Goal: Information Seeking & Learning: Learn about a topic

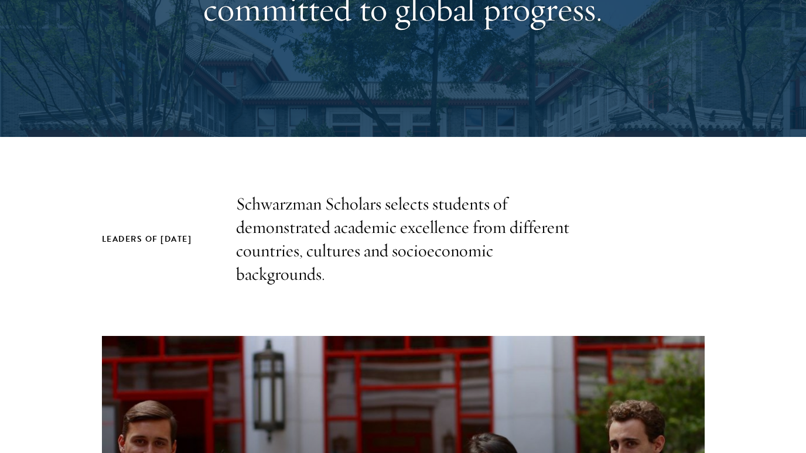
scroll to position [234, 0]
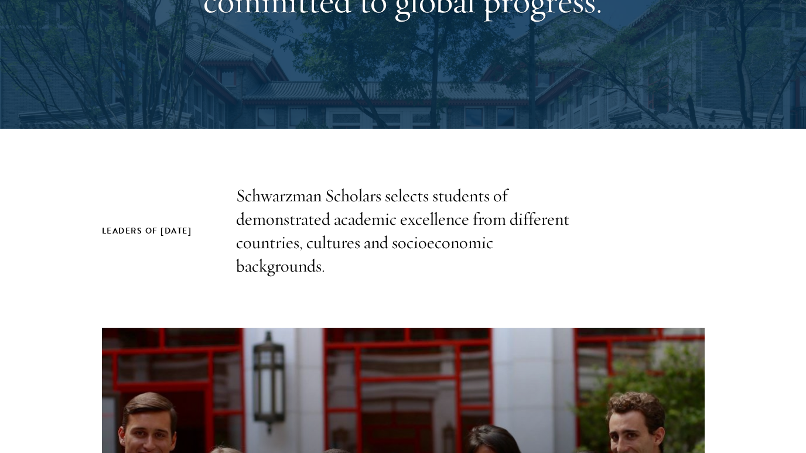
click at [367, 268] on p "Schwarzman Scholars selects students of demonstrated academic excellence from d…" at bounding box center [403, 231] width 334 height 94
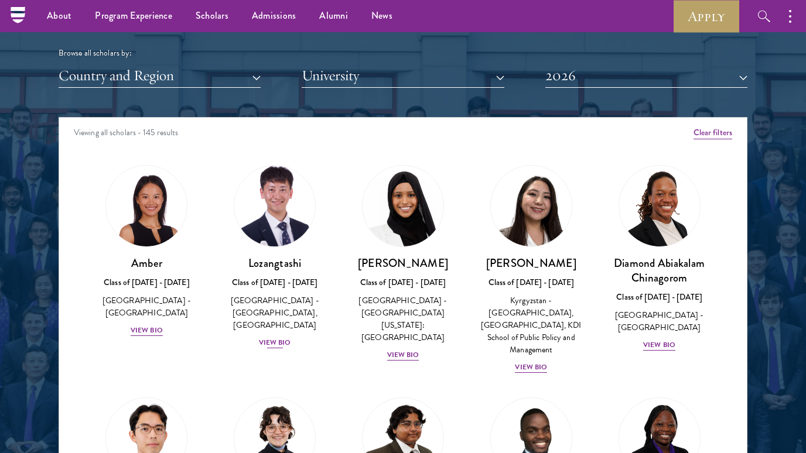
scroll to position [1372, 0]
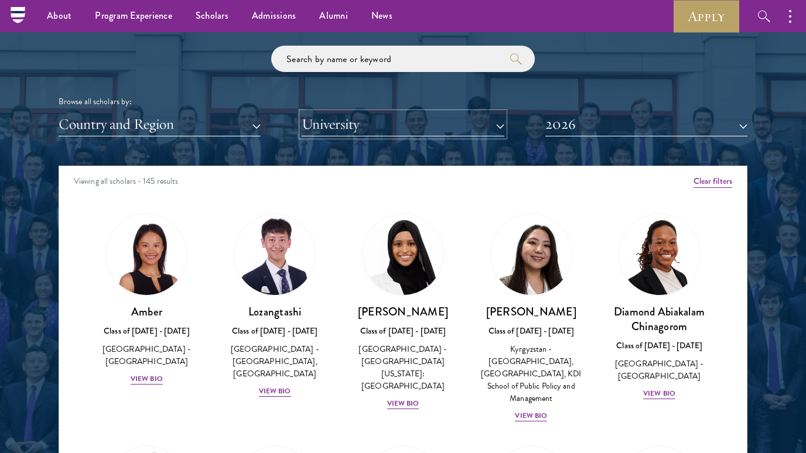
click at [364, 123] on button "University" at bounding box center [402, 124] width 202 height 24
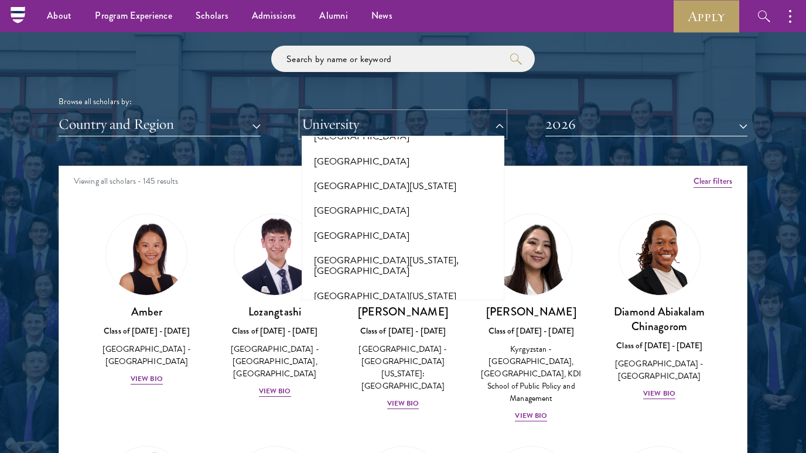
scroll to position [9355, 0]
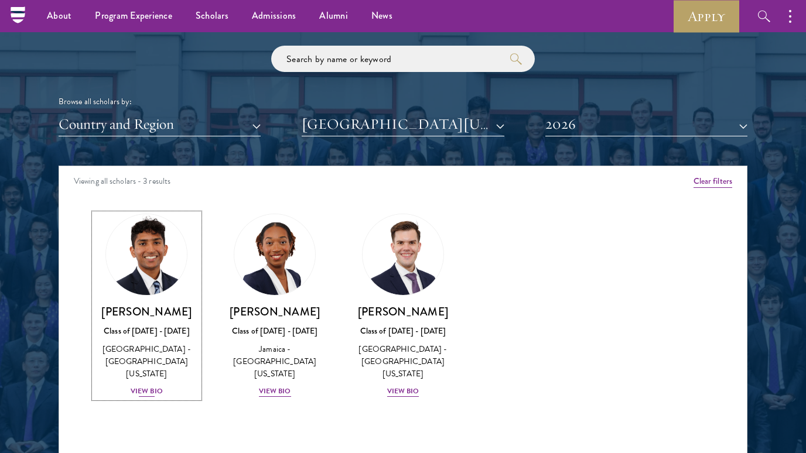
click at [149, 386] on div "View Bio" at bounding box center [147, 391] width 32 height 11
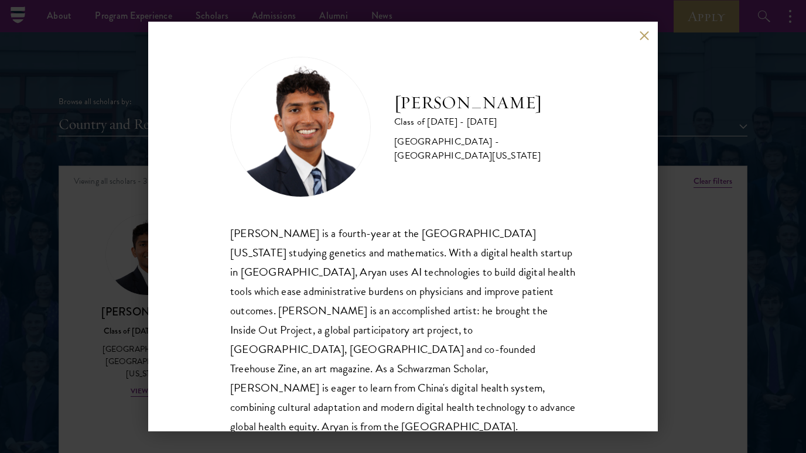
scroll to position [1, 0]
click at [342, 269] on div "[PERSON_NAME] is a fourth-year at the [GEOGRAPHIC_DATA][US_STATE] studying gene…" at bounding box center [402, 328] width 345 height 213
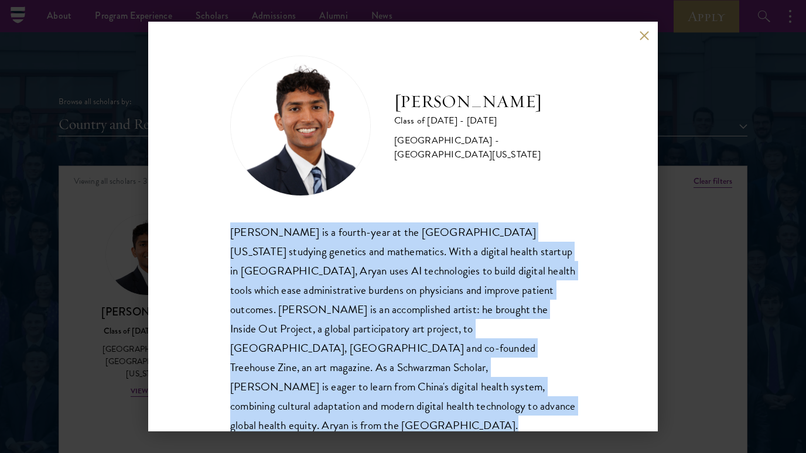
click at [376, 252] on div "[PERSON_NAME] is a fourth-year at the [GEOGRAPHIC_DATA][US_STATE] studying gene…" at bounding box center [402, 328] width 345 height 213
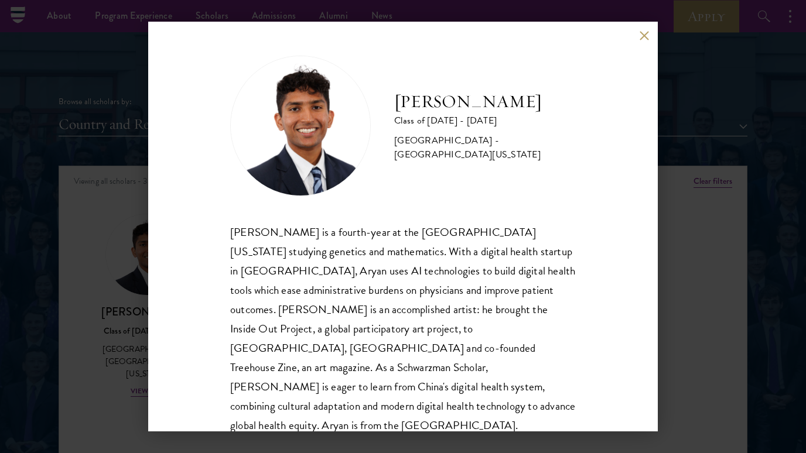
click at [376, 252] on div "[PERSON_NAME] is a fourth-year at the [GEOGRAPHIC_DATA][US_STATE] studying gene…" at bounding box center [402, 328] width 345 height 213
click at [356, 241] on div "[PERSON_NAME] is a fourth-year at the [GEOGRAPHIC_DATA][US_STATE] studying gene…" at bounding box center [402, 328] width 345 height 213
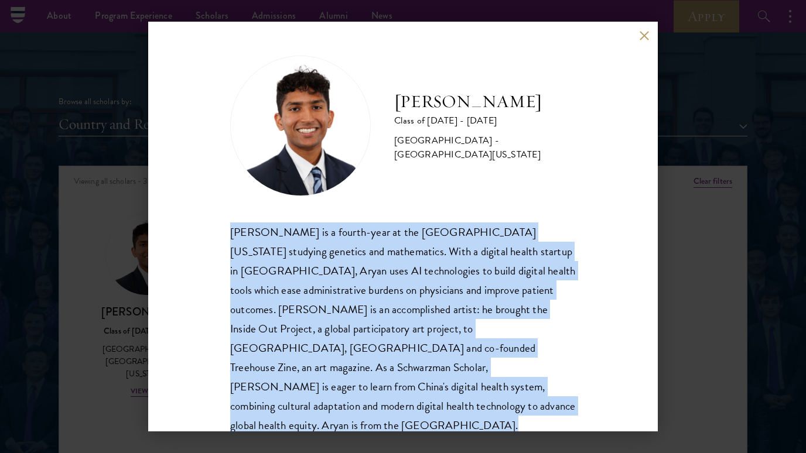
click at [375, 246] on div "[PERSON_NAME] is a fourth-year at the [GEOGRAPHIC_DATA][US_STATE] studying gene…" at bounding box center [402, 328] width 345 height 213
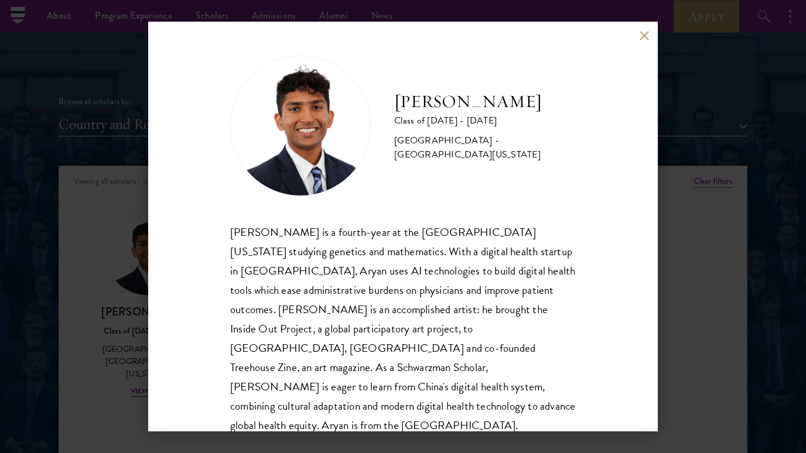
click at [375, 246] on div "[PERSON_NAME] is a fourth-year at the [GEOGRAPHIC_DATA][US_STATE] studying gene…" at bounding box center [402, 328] width 345 height 213
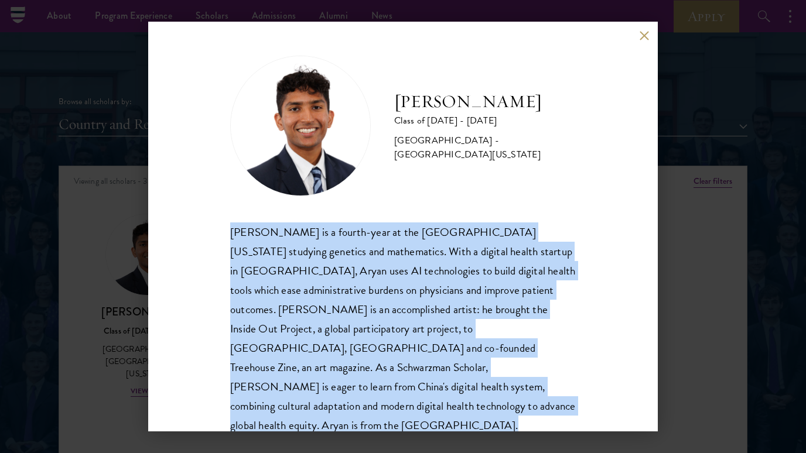
click at [392, 253] on div "[PERSON_NAME] is a fourth-year at the [GEOGRAPHIC_DATA][US_STATE] studying gene…" at bounding box center [402, 328] width 345 height 213
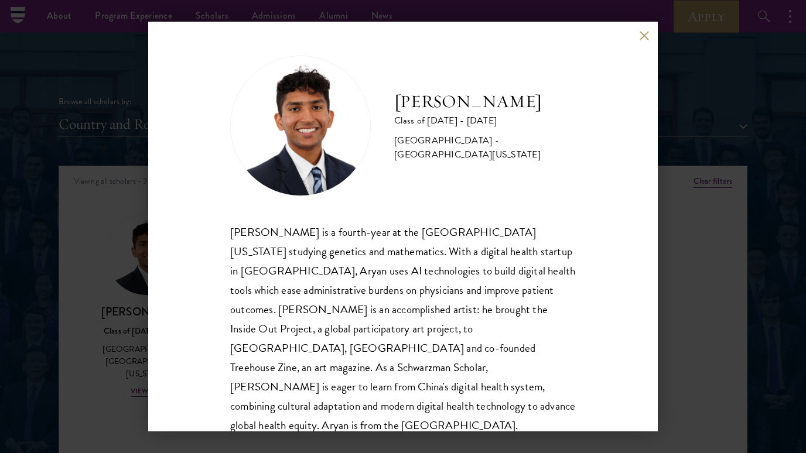
click at [403, 261] on div "[PERSON_NAME] is a fourth-year at the [GEOGRAPHIC_DATA][US_STATE] studying gene…" at bounding box center [402, 328] width 345 height 213
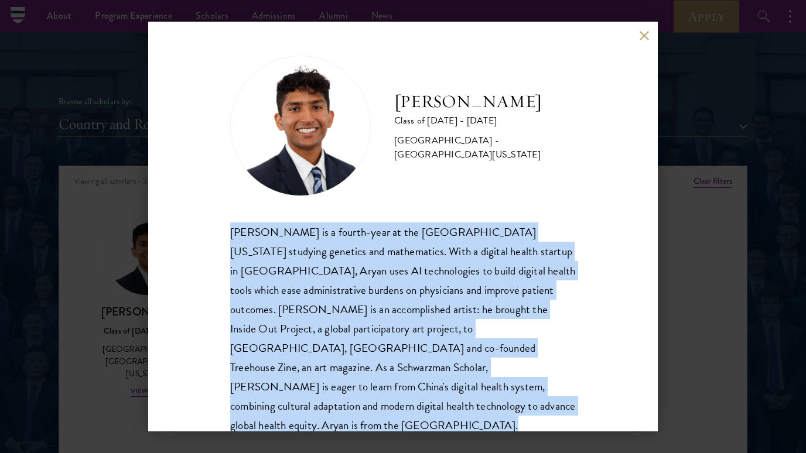
click at [417, 271] on div "[PERSON_NAME] is a fourth-year at the [GEOGRAPHIC_DATA][US_STATE] studying gene…" at bounding box center [402, 328] width 345 height 213
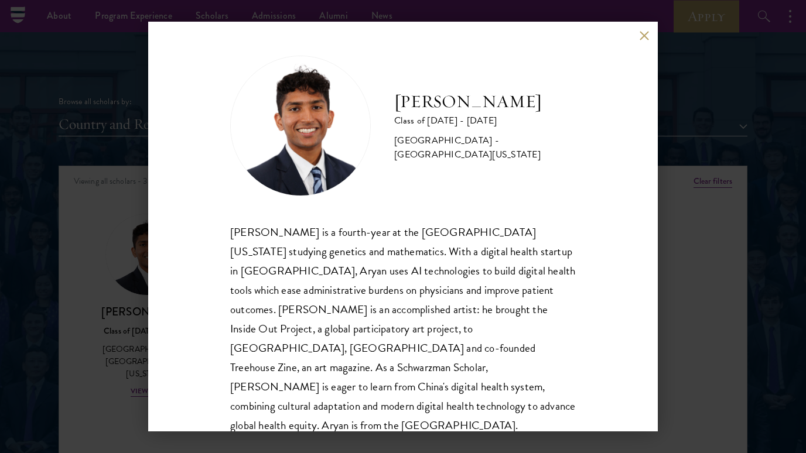
click at [417, 271] on div "[PERSON_NAME] is a fourth-year at the [GEOGRAPHIC_DATA][US_STATE] studying gene…" at bounding box center [402, 328] width 345 height 213
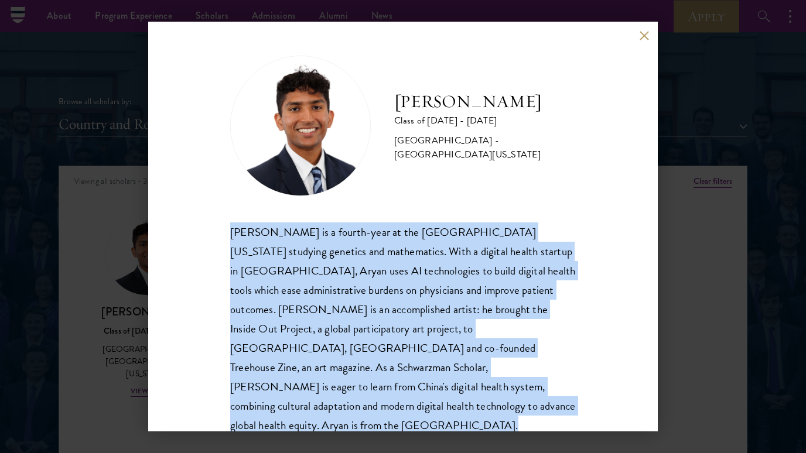
click at [440, 283] on div "[PERSON_NAME] is a fourth-year at the [GEOGRAPHIC_DATA][US_STATE] studying gene…" at bounding box center [402, 328] width 345 height 213
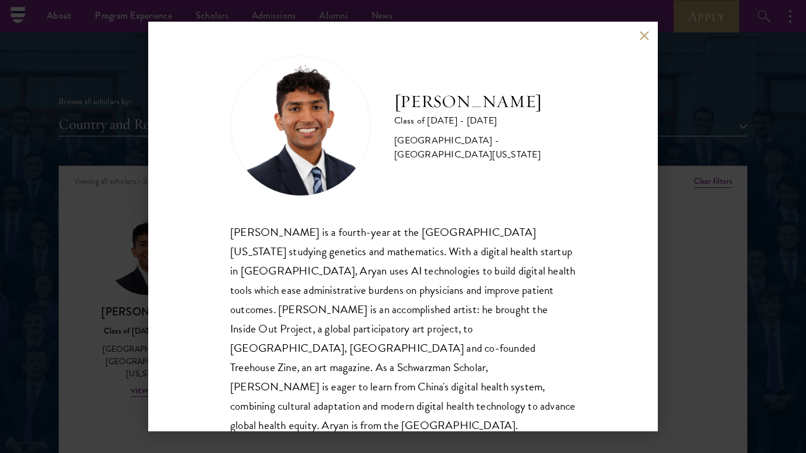
click at [440, 283] on div "[PERSON_NAME] is a fourth-year at the [GEOGRAPHIC_DATA][US_STATE] studying gene…" at bounding box center [402, 328] width 345 height 213
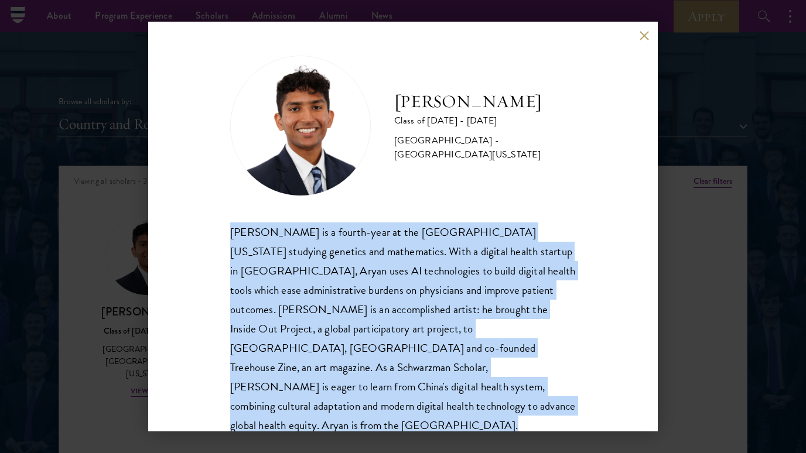
click at [450, 288] on div "[PERSON_NAME] is a fourth-year at the [GEOGRAPHIC_DATA][US_STATE] studying gene…" at bounding box center [402, 328] width 345 height 213
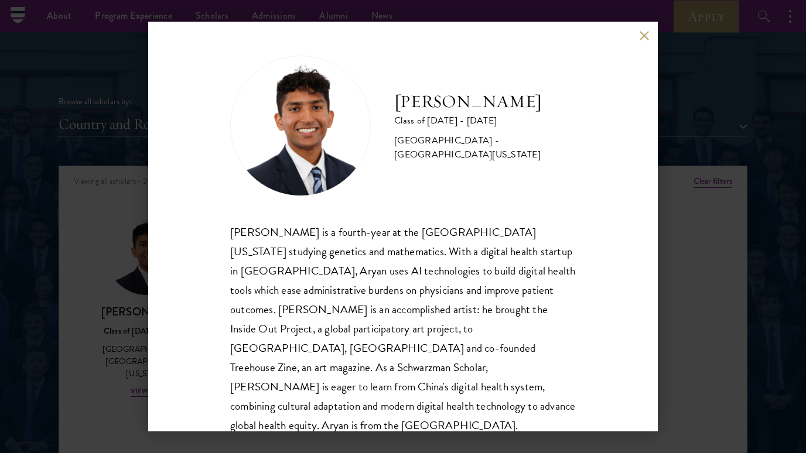
click at [450, 288] on div "[PERSON_NAME] is a fourth-year at the [GEOGRAPHIC_DATA][US_STATE] studying gene…" at bounding box center [402, 328] width 345 height 213
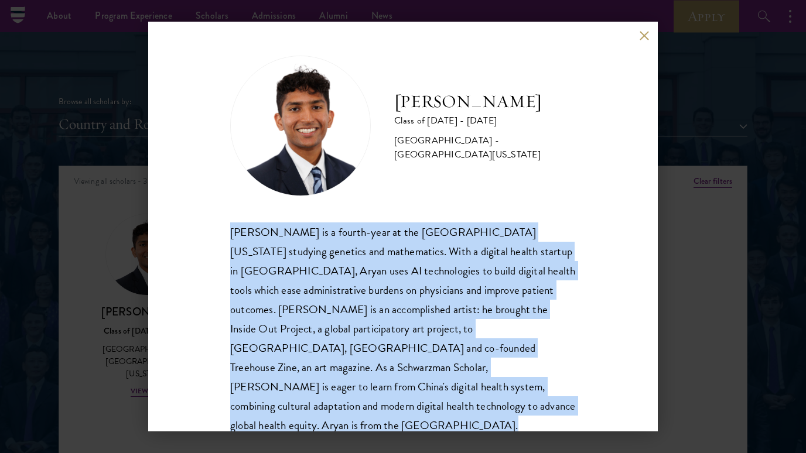
click at [468, 305] on div "[PERSON_NAME] is a fourth-year at the [GEOGRAPHIC_DATA][US_STATE] studying gene…" at bounding box center [402, 328] width 345 height 213
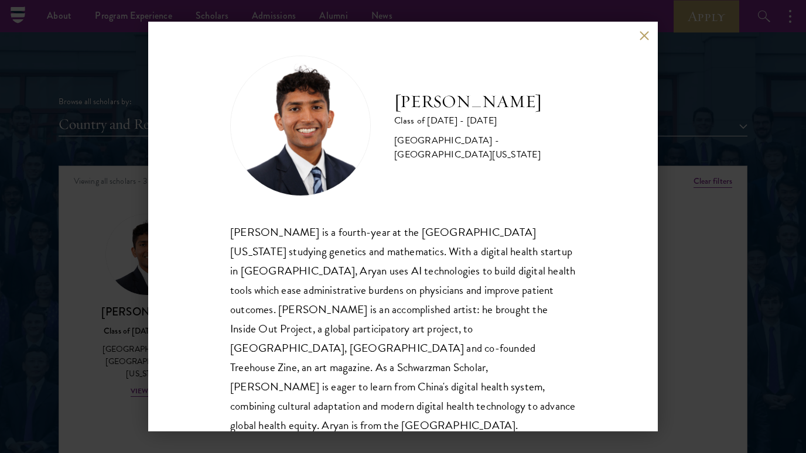
click at [468, 305] on div "[PERSON_NAME] is a fourth-year at the [GEOGRAPHIC_DATA][US_STATE] studying gene…" at bounding box center [402, 328] width 345 height 213
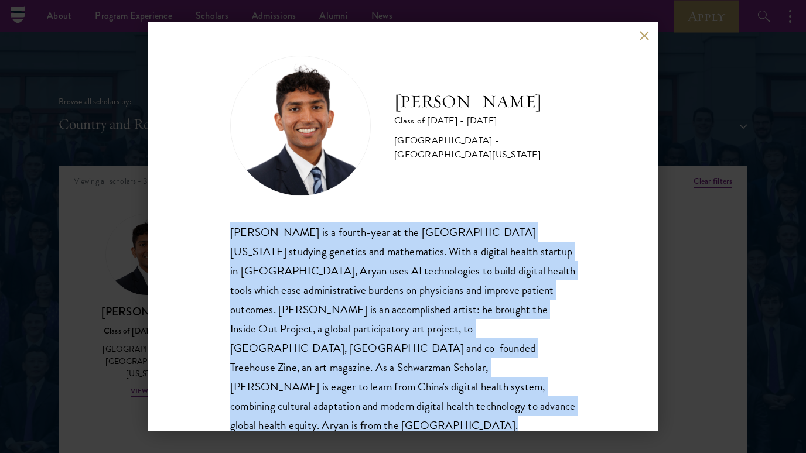
click at [429, 306] on div "[PERSON_NAME] is a fourth-year at the [GEOGRAPHIC_DATA][US_STATE] studying gene…" at bounding box center [402, 328] width 345 height 213
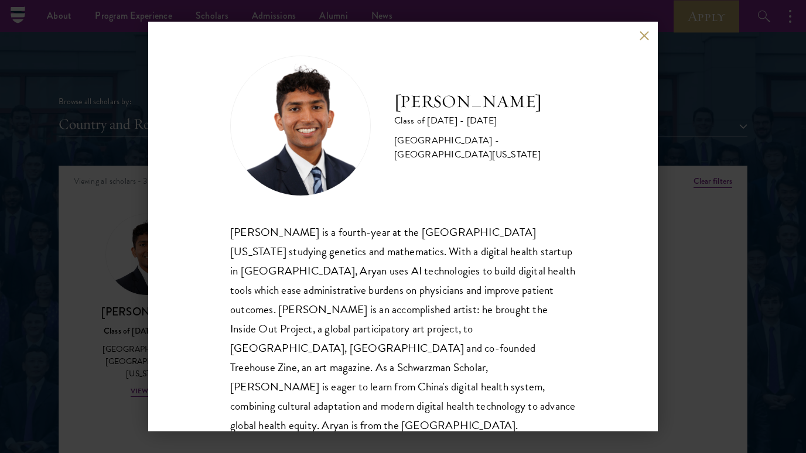
click at [429, 306] on div "[PERSON_NAME] is a fourth-year at the [GEOGRAPHIC_DATA][US_STATE] studying gene…" at bounding box center [402, 328] width 345 height 213
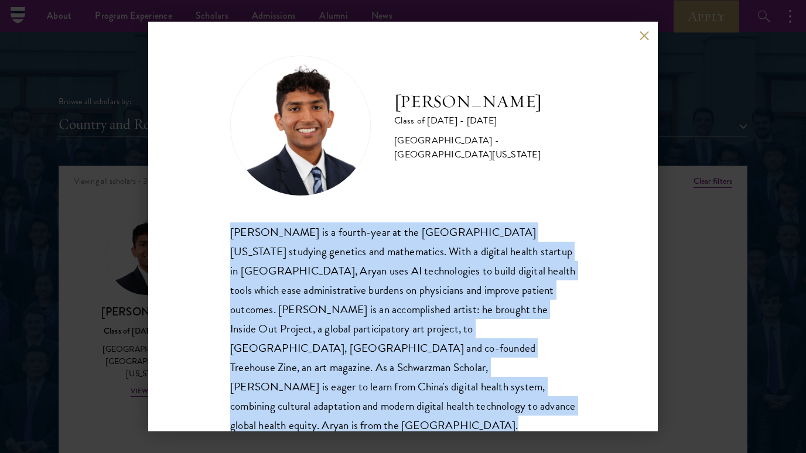
click at [427, 325] on div "[PERSON_NAME] is a fourth-year at the [GEOGRAPHIC_DATA][US_STATE] studying gene…" at bounding box center [402, 328] width 345 height 213
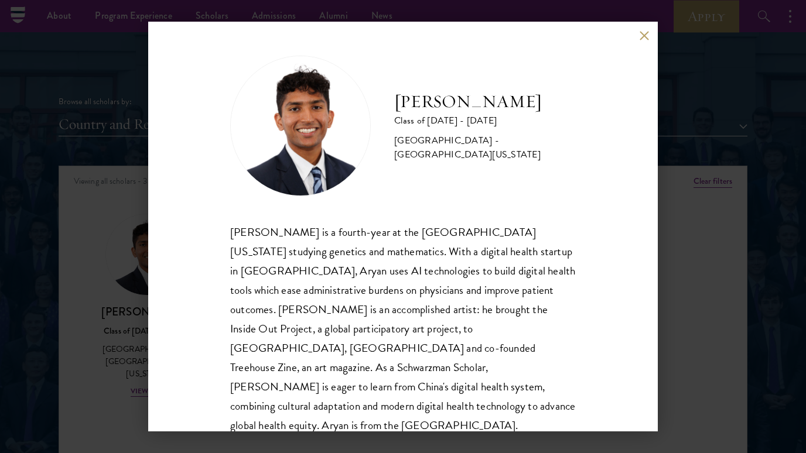
click at [427, 325] on div "[PERSON_NAME] is a fourth-year at the [GEOGRAPHIC_DATA][US_STATE] studying gene…" at bounding box center [402, 328] width 345 height 213
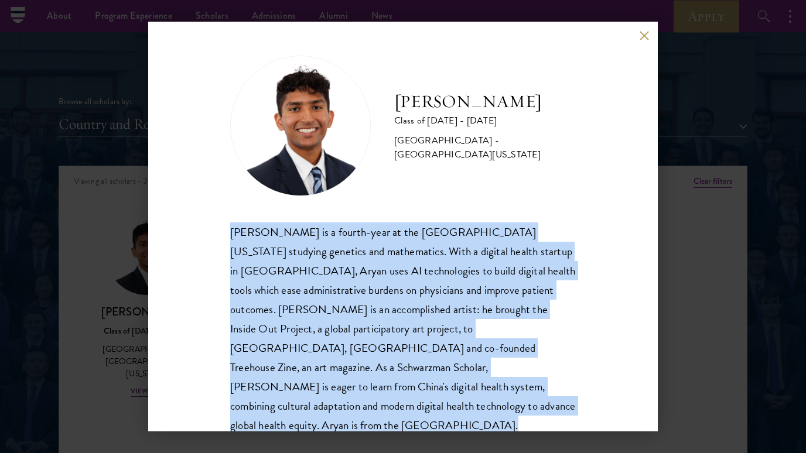
click at [432, 330] on div "[PERSON_NAME] is a fourth-year at the [GEOGRAPHIC_DATA][US_STATE] studying gene…" at bounding box center [402, 328] width 345 height 213
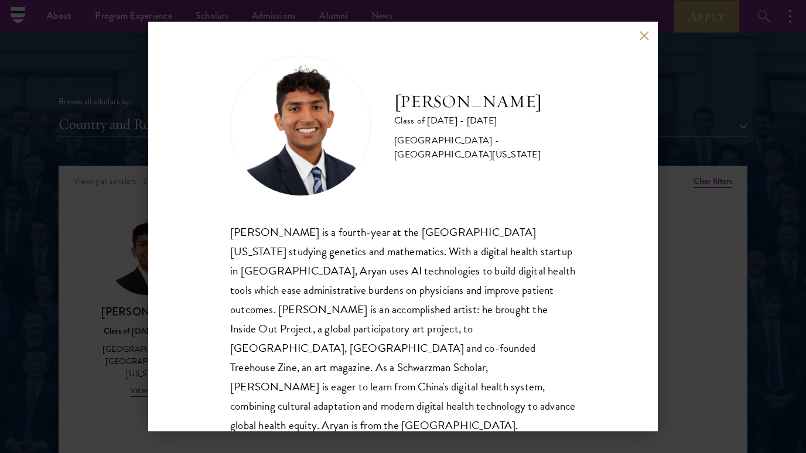
click at [432, 330] on div "[PERSON_NAME] is a fourth-year at the [GEOGRAPHIC_DATA][US_STATE] studying gene…" at bounding box center [402, 328] width 345 height 213
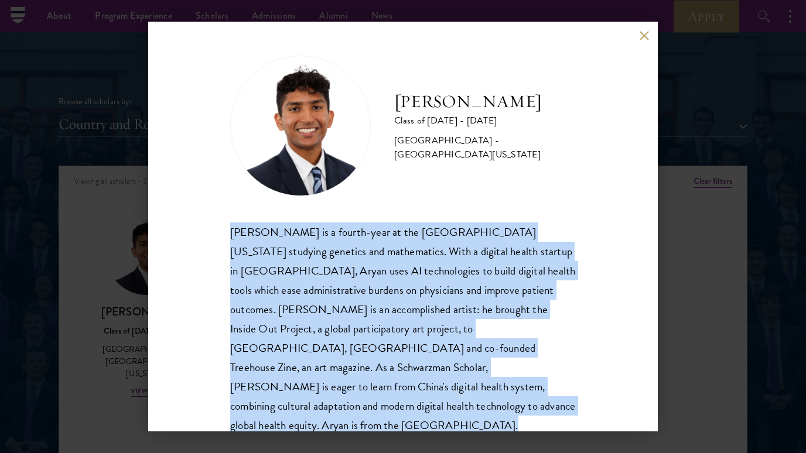
click at [443, 341] on div "[PERSON_NAME] is a fourth-year at the [GEOGRAPHIC_DATA][US_STATE] studying gene…" at bounding box center [402, 328] width 345 height 213
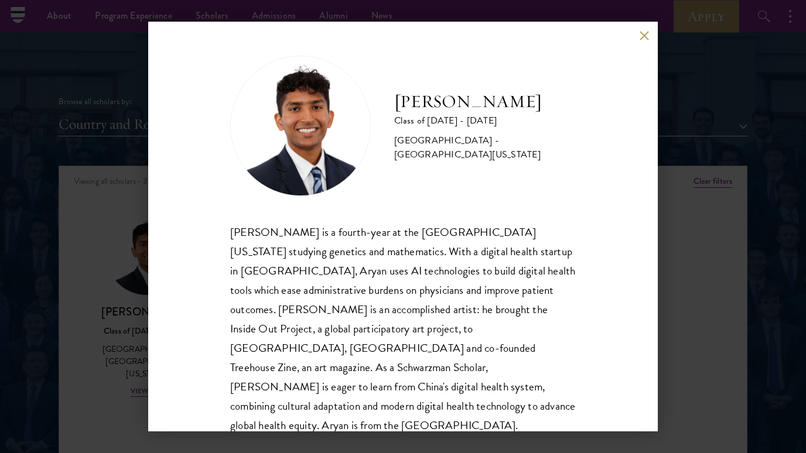
click at [443, 341] on div "[PERSON_NAME] is a fourth-year at the [GEOGRAPHIC_DATA][US_STATE] studying gene…" at bounding box center [402, 328] width 345 height 213
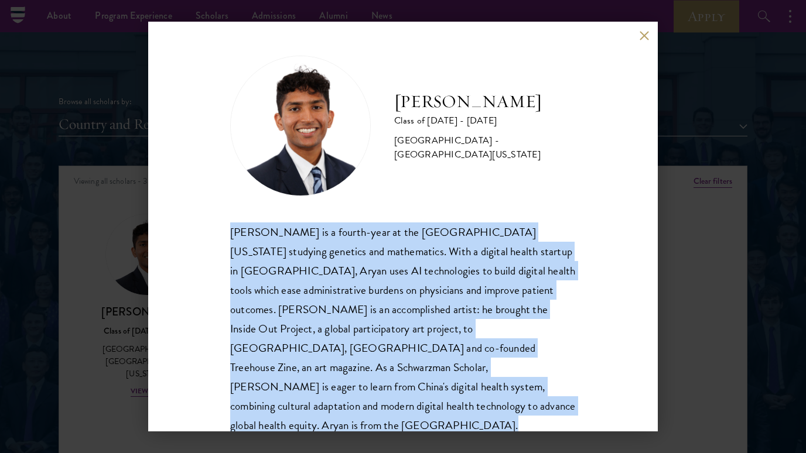
click at [408, 335] on div "[PERSON_NAME] is a fourth-year at the [GEOGRAPHIC_DATA][US_STATE] studying gene…" at bounding box center [402, 328] width 345 height 213
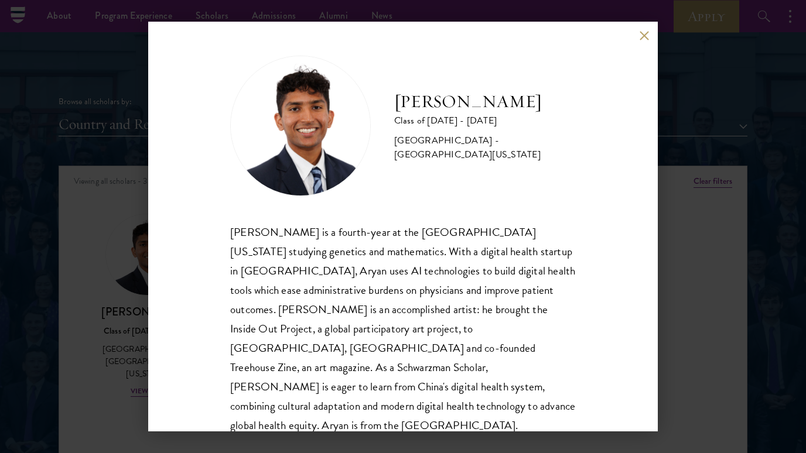
click at [408, 335] on div "[PERSON_NAME] is a fourth-year at the [GEOGRAPHIC_DATA][US_STATE] studying gene…" at bounding box center [402, 328] width 345 height 213
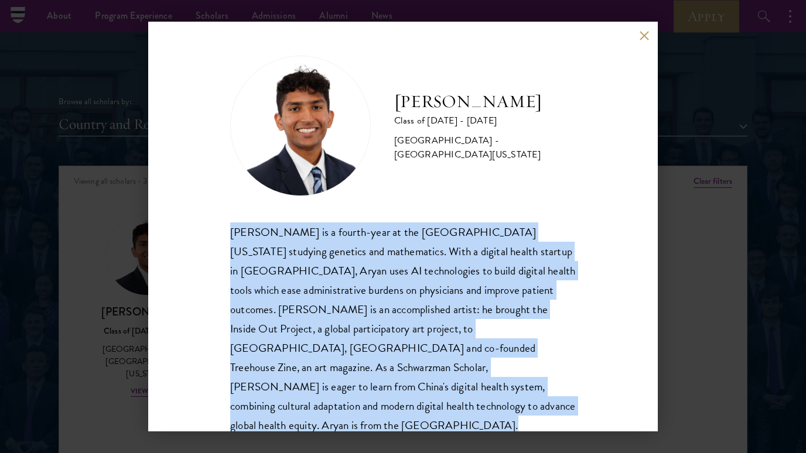
click at [429, 345] on div "[PERSON_NAME] is a fourth-year at the [GEOGRAPHIC_DATA][US_STATE] studying gene…" at bounding box center [402, 328] width 345 height 213
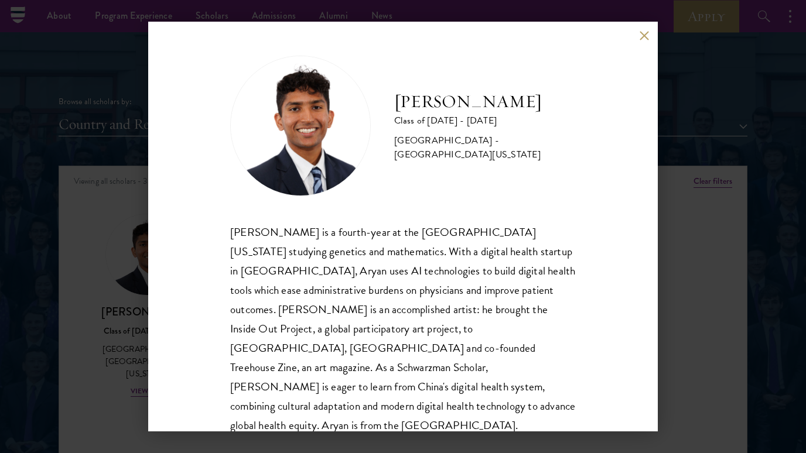
click at [429, 345] on div "[PERSON_NAME] is a fourth-year at the [GEOGRAPHIC_DATA][US_STATE] studying gene…" at bounding box center [402, 328] width 345 height 213
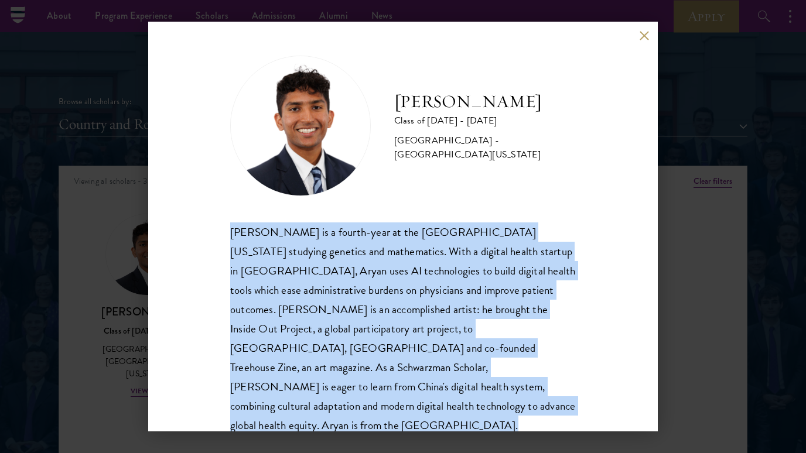
click at [437, 346] on div "[PERSON_NAME] is a fourth-year at the [GEOGRAPHIC_DATA][US_STATE] studying gene…" at bounding box center [402, 328] width 345 height 213
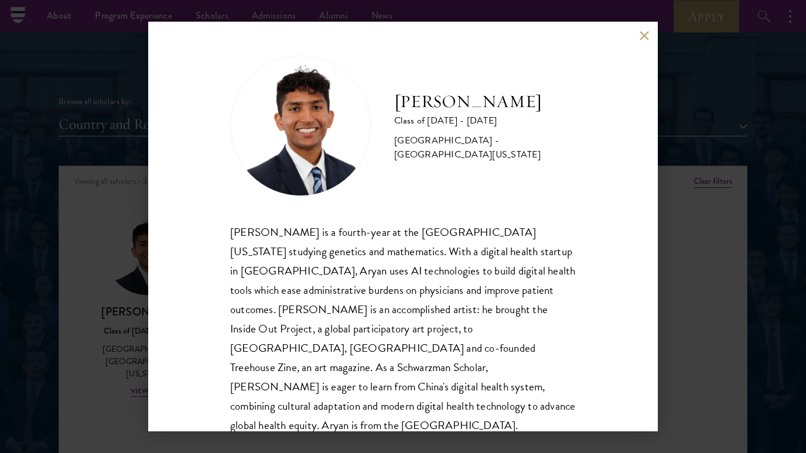
click at [471, 355] on div "[PERSON_NAME] is a fourth-year at the [GEOGRAPHIC_DATA][US_STATE] studying gene…" at bounding box center [402, 328] width 345 height 213
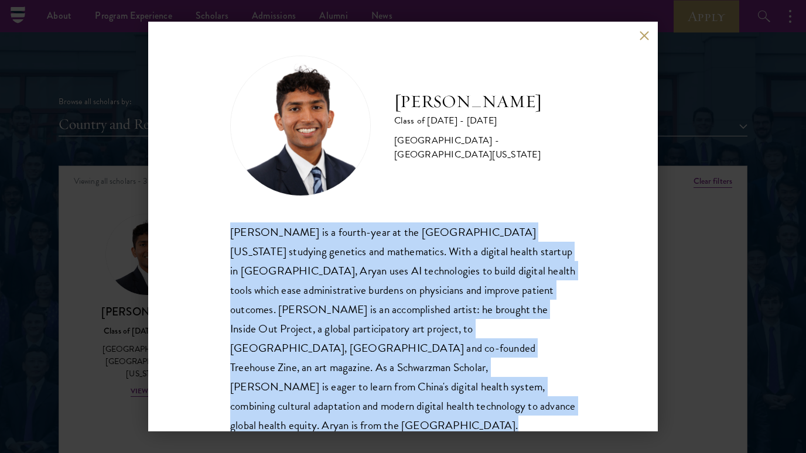
click at [488, 358] on div "[PERSON_NAME] is a fourth-year at the [GEOGRAPHIC_DATA][US_STATE] studying gene…" at bounding box center [402, 328] width 345 height 213
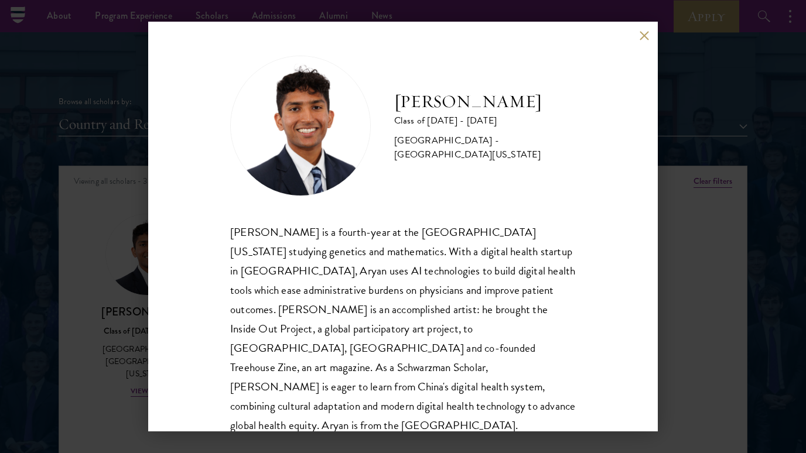
click at [574, 286] on div "[PERSON_NAME] is a fourth-year at the [GEOGRAPHIC_DATA][US_STATE] studying gene…" at bounding box center [402, 328] width 345 height 213
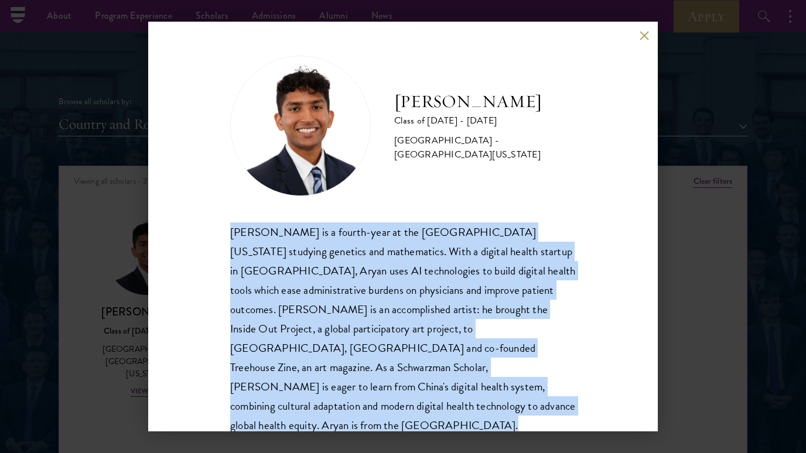
click at [545, 296] on div "[PERSON_NAME] is a fourth-year at the [GEOGRAPHIC_DATA][US_STATE] studying gene…" at bounding box center [402, 328] width 345 height 213
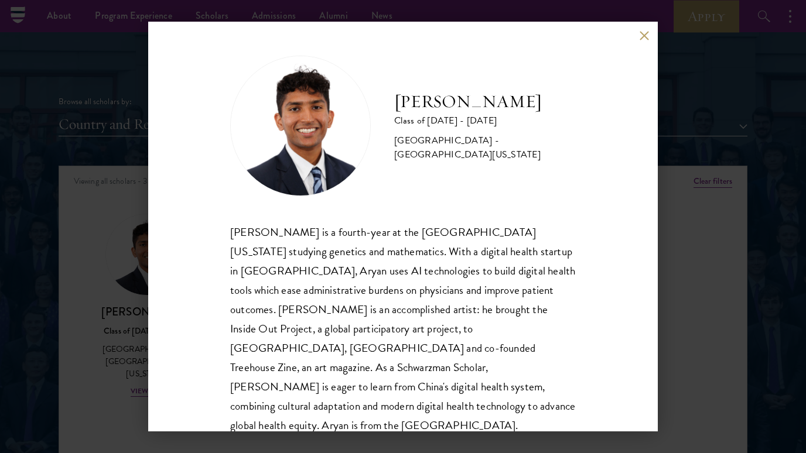
click at [698, 238] on div "[PERSON_NAME] Class of [DATE] - [DATE] [GEOGRAPHIC_DATA] - [GEOGRAPHIC_DATA][US…" at bounding box center [403, 226] width 806 height 453
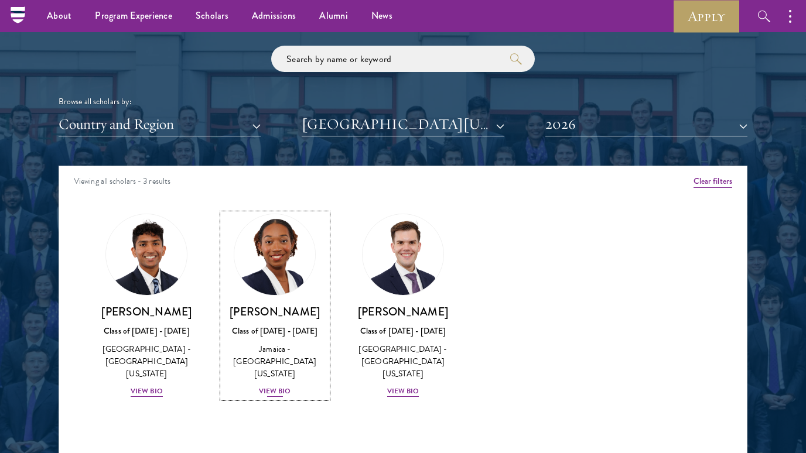
click at [285, 386] on div "View Bio" at bounding box center [275, 391] width 32 height 11
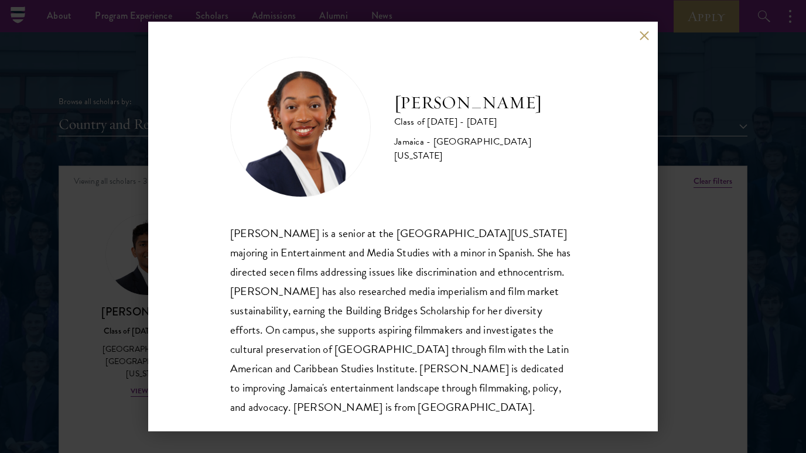
click at [370, 276] on div "[PERSON_NAME] is a senior at the [GEOGRAPHIC_DATA][US_STATE] majoring in Entert…" at bounding box center [402, 320] width 345 height 193
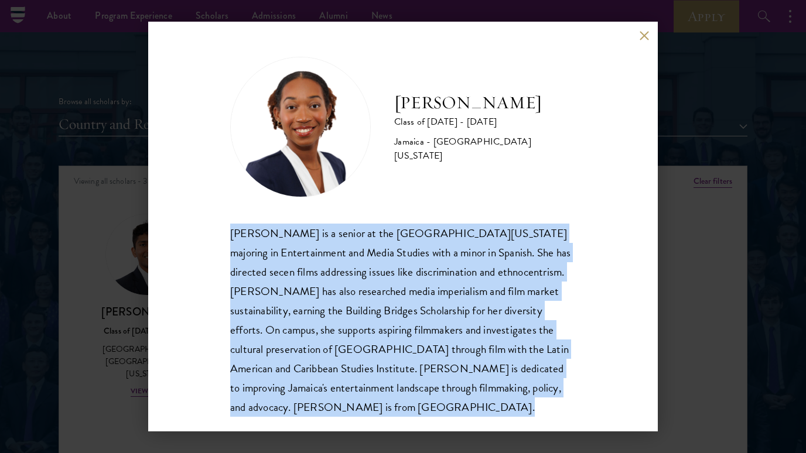
click at [400, 265] on div "[PERSON_NAME] is a senior at the [GEOGRAPHIC_DATA][US_STATE] majoring in Entert…" at bounding box center [402, 320] width 345 height 193
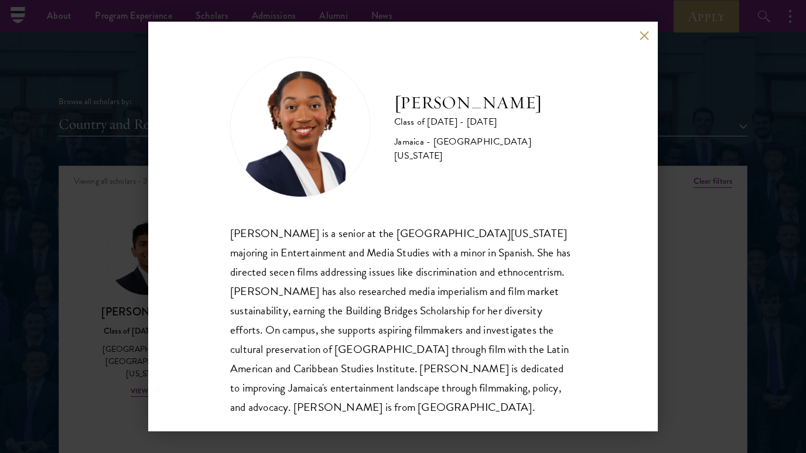
click at [400, 265] on div "[PERSON_NAME] is a senior at the [GEOGRAPHIC_DATA][US_STATE] majoring in Entert…" at bounding box center [402, 320] width 345 height 193
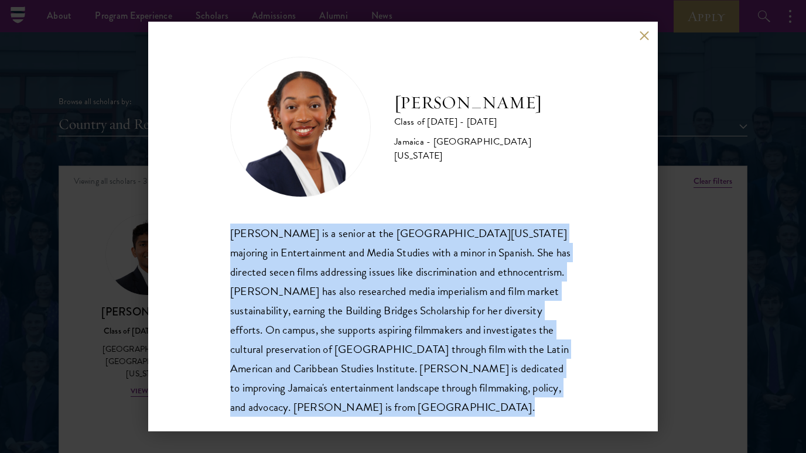
click at [381, 269] on div "[PERSON_NAME] is a senior at the [GEOGRAPHIC_DATA][US_STATE] majoring in Entert…" at bounding box center [402, 320] width 345 height 193
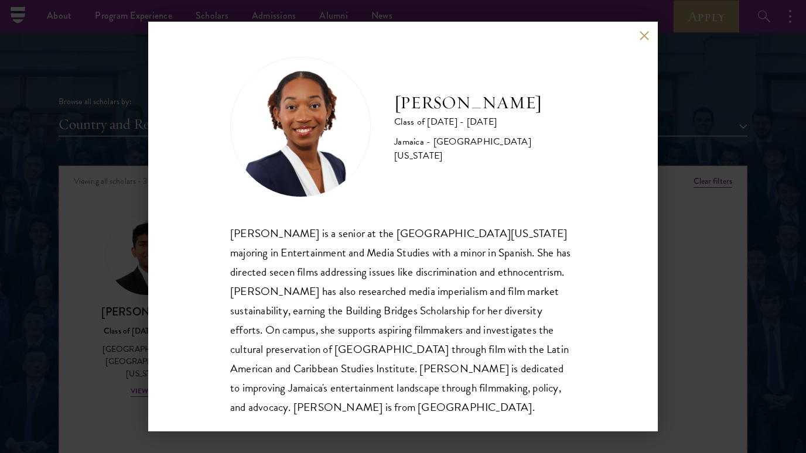
click at [381, 269] on div "[PERSON_NAME] is a senior at the [GEOGRAPHIC_DATA][US_STATE] majoring in Entert…" at bounding box center [402, 320] width 345 height 193
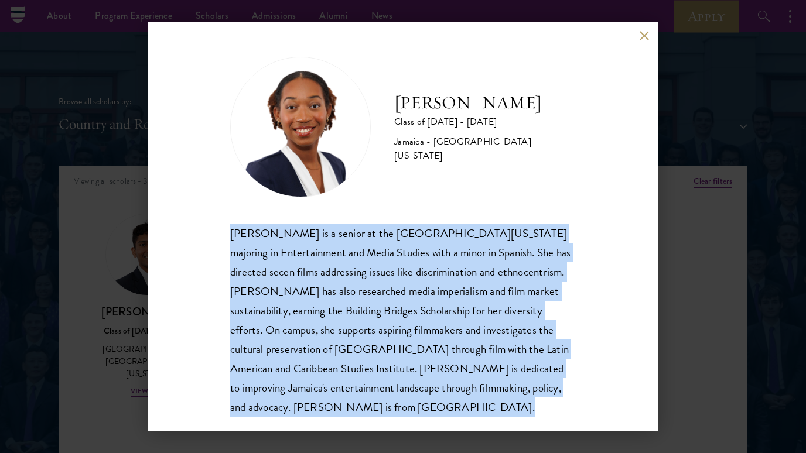
click at [425, 283] on div "[PERSON_NAME] is a senior at the [GEOGRAPHIC_DATA][US_STATE] majoring in Entert…" at bounding box center [402, 320] width 345 height 193
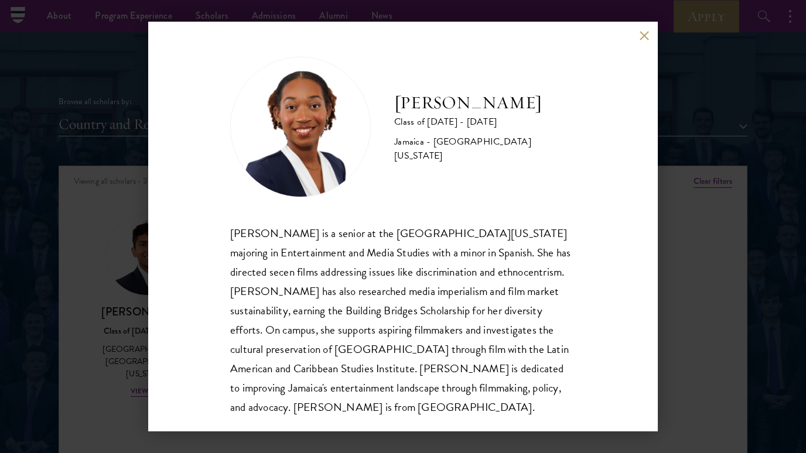
click at [425, 283] on div "[PERSON_NAME] is a senior at the [GEOGRAPHIC_DATA][US_STATE] majoring in Entert…" at bounding box center [402, 320] width 345 height 193
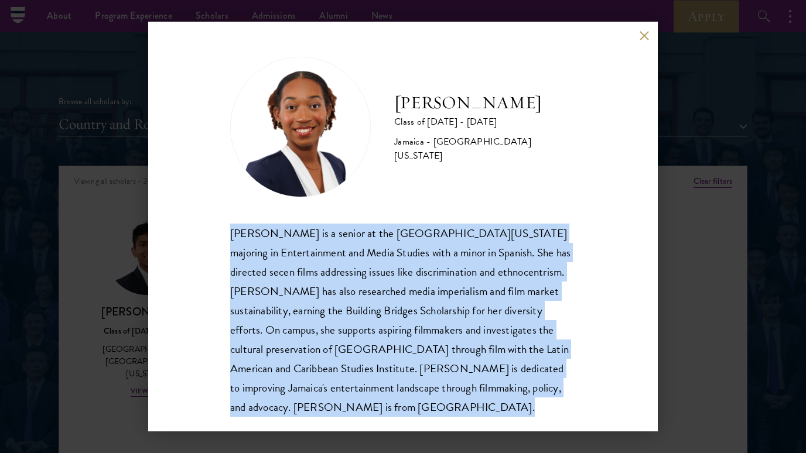
click at [399, 293] on div "[PERSON_NAME] is a senior at the [GEOGRAPHIC_DATA][US_STATE] majoring in Entert…" at bounding box center [402, 320] width 345 height 193
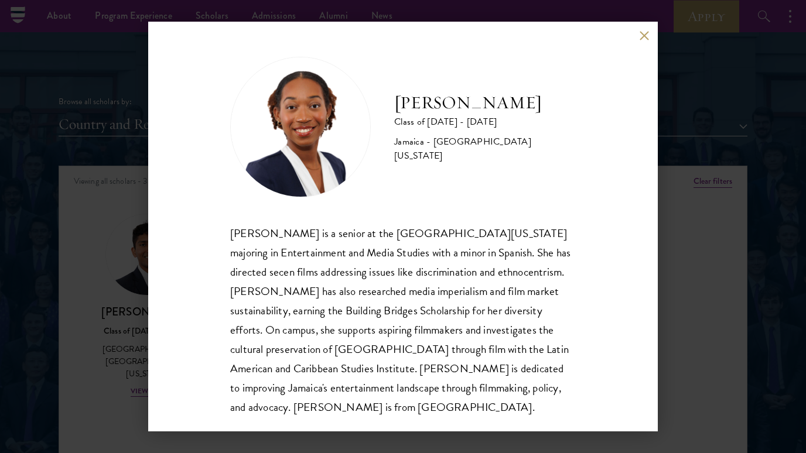
click at [399, 293] on div "[PERSON_NAME] is a senior at the [GEOGRAPHIC_DATA][US_STATE] majoring in Entert…" at bounding box center [402, 320] width 345 height 193
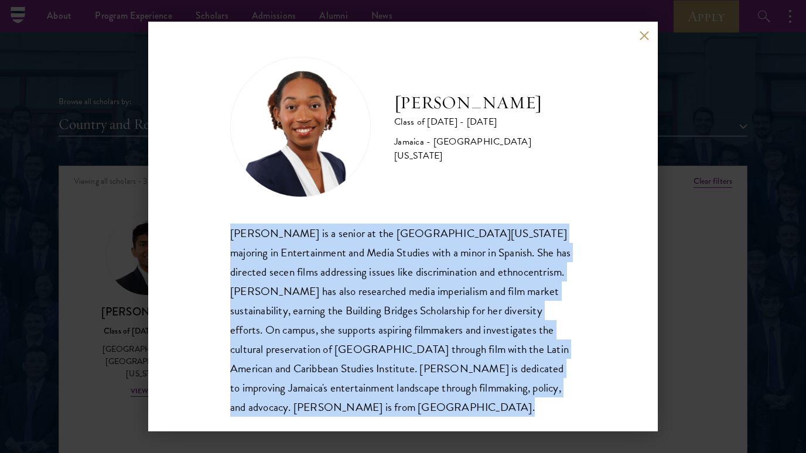
click at [414, 305] on div "[PERSON_NAME] is a senior at the [GEOGRAPHIC_DATA][US_STATE] majoring in Entert…" at bounding box center [402, 320] width 345 height 193
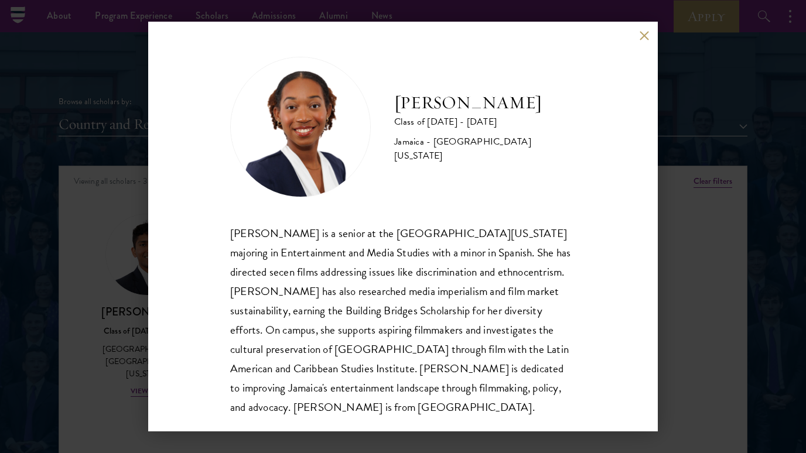
click at [414, 305] on div "[PERSON_NAME] is a senior at the [GEOGRAPHIC_DATA][US_STATE] majoring in Entert…" at bounding box center [402, 320] width 345 height 193
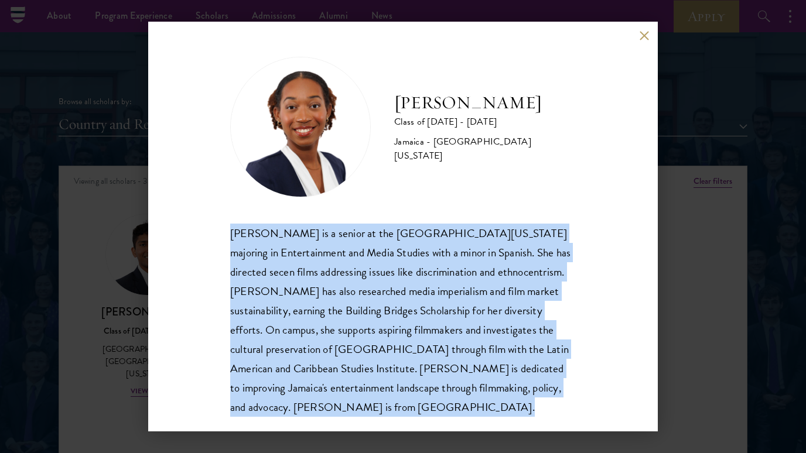
click at [388, 310] on div "[PERSON_NAME] is a senior at the [GEOGRAPHIC_DATA][US_STATE] majoring in Entert…" at bounding box center [402, 320] width 345 height 193
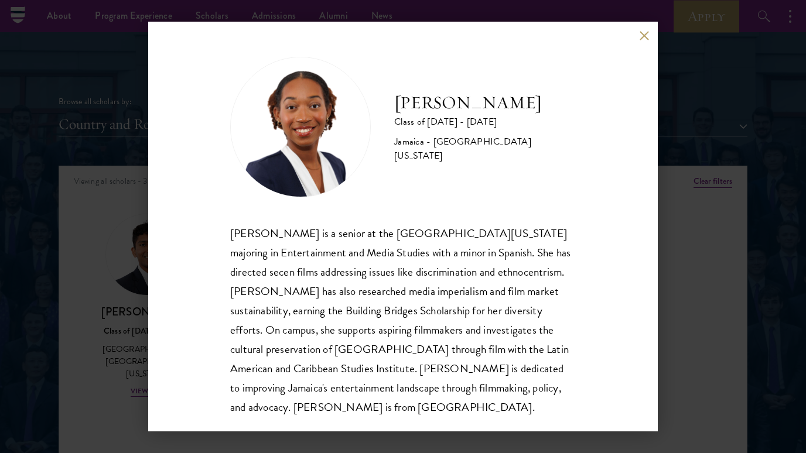
click at [388, 310] on div "[PERSON_NAME] is a senior at the [GEOGRAPHIC_DATA][US_STATE] majoring in Entert…" at bounding box center [402, 320] width 345 height 193
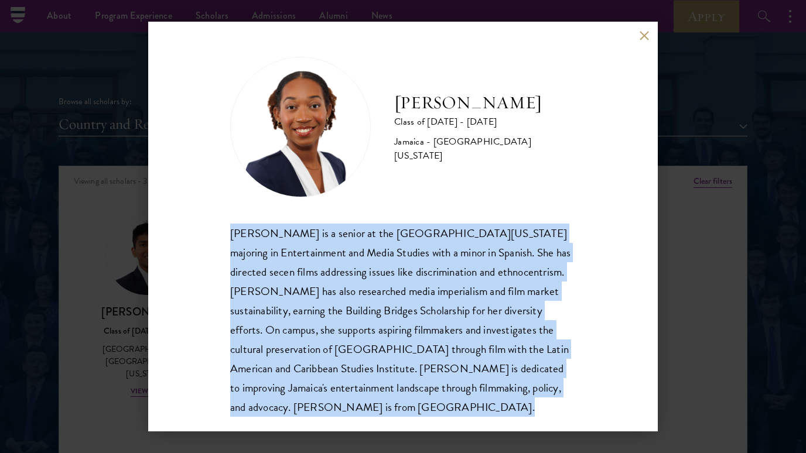
click at [368, 316] on div "[PERSON_NAME] is a senior at the [GEOGRAPHIC_DATA][US_STATE] majoring in Entert…" at bounding box center [402, 320] width 345 height 193
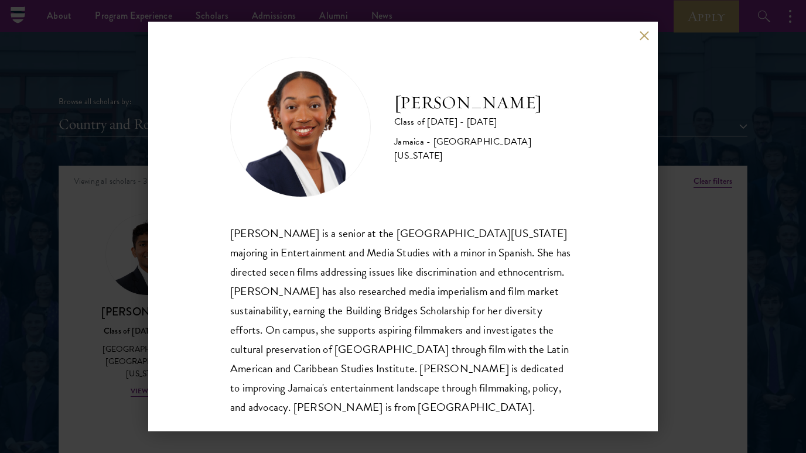
click at [368, 316] on div "[PERSON_NAME] is a senior at the [GEOGRAPHIC_DATA][US_STATE] majoring in Entert…" at bounding box center [402, 320] width 345 height 193
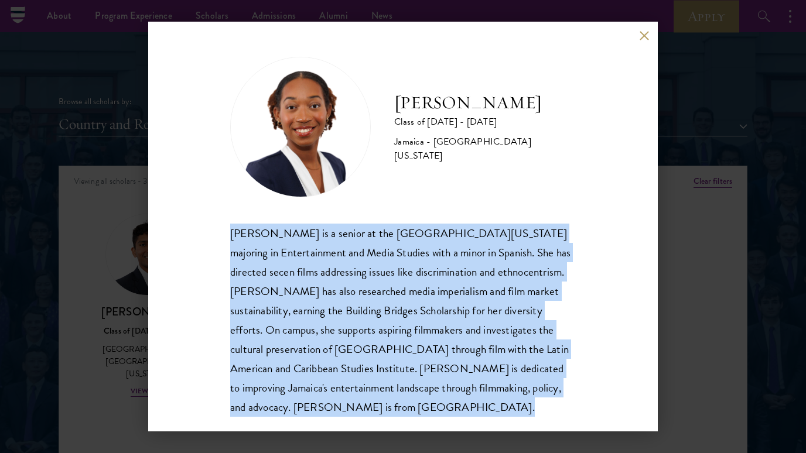
click at [330, 316] on div "[PERSON_NAME] is a senior at the [GEOGRAPHIC_DATA][US_STATE] majoring in Entert…" at bounding box center [402, 320] width 345 height 193
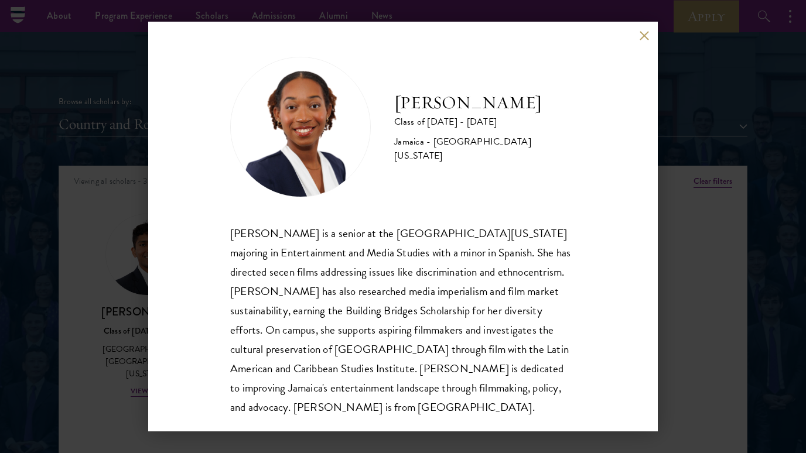
click at [330, 316] on div "[PERSON_NAME] is a senior at the [GEOGRAPHIC_DATA][US_STATE] majoring in Entert…" at bounding box center [402, 320] width 345 height 193
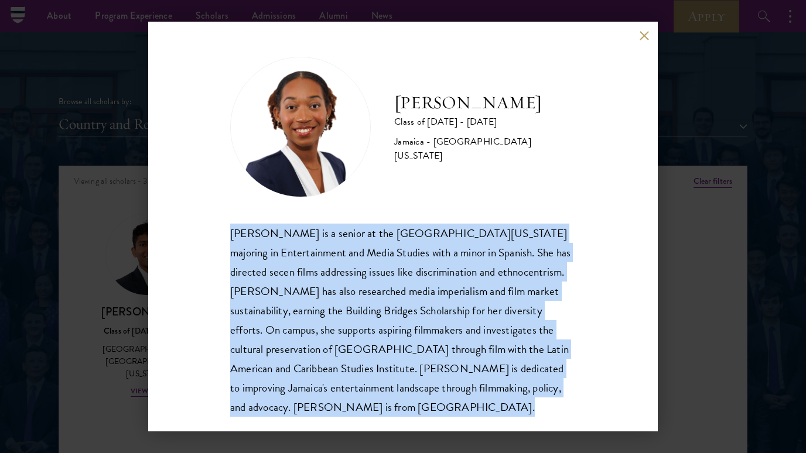
click at [367, 323] on div "[PERSON_NAME] is a senior at the [GEOGRAPHIC_DATA][US_STATE] majoring in Entert…" at bounding box center [402, 320] width 345 height 193
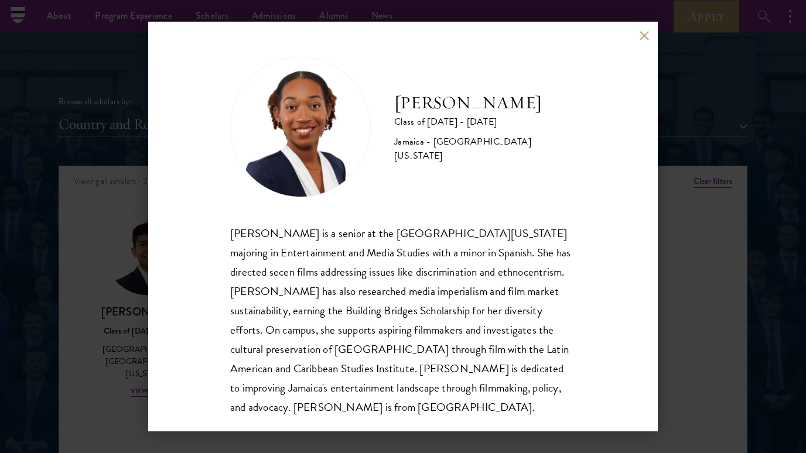
click at [367, 323] on div "[PERSON_NAME] is a senior at the [GEOGRAPHIC_DATA][US_STATE] majoring in Entert…" at bounding box center [402, 320] width 345 height 193
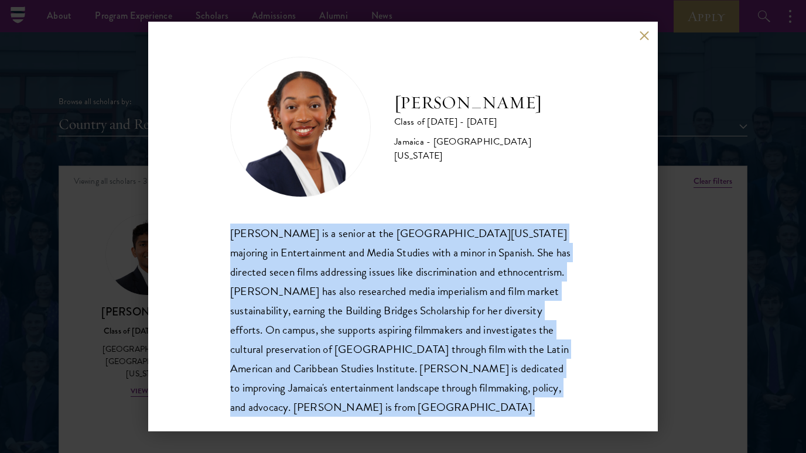
click at [399, 334] on div "[PERSON_NAME] is a senior at the [GEOGRAPHIC_DATA][US_STATE] majoring in Entert…" at bounding box center [402, 320] width 345 height 193
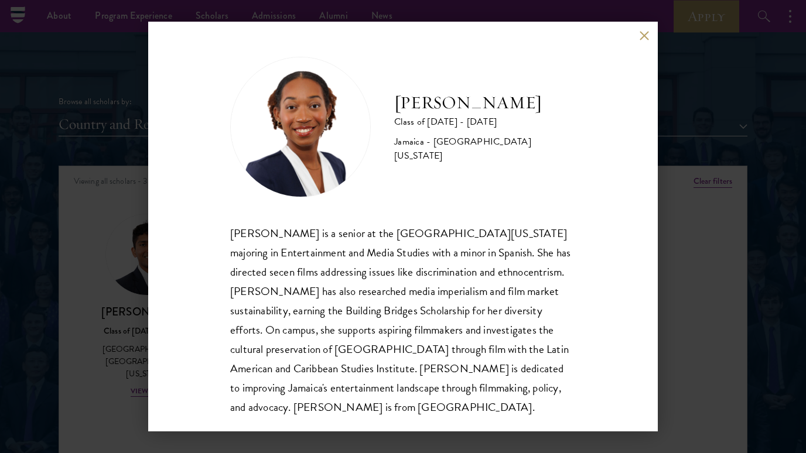
click at [399, 334] on div "[PERSON_NAME] is a senior at the [GEOGRAPHIC_DATA][US_STATE] majoring in Entert…" at bounding box center [402, 320] width 345 height 193
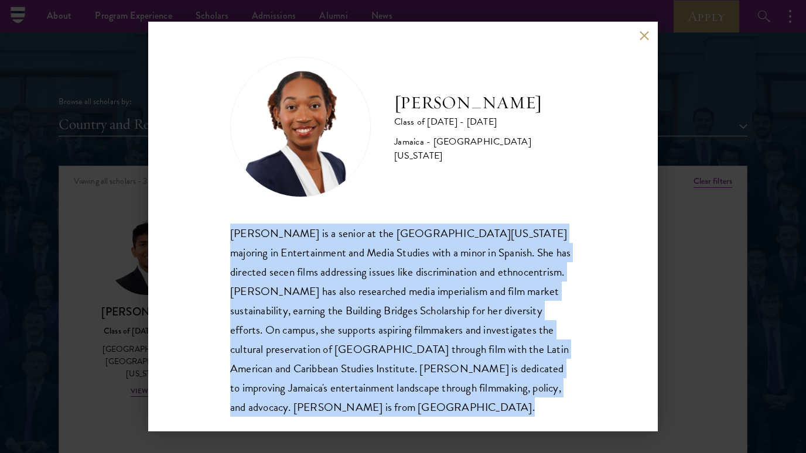
click at [445, 345] on div "[PERSON_NAME] is a senior at the [GEOGRAPHIC_DATA][US_STATE] majoring in Entert…" at bounding box center [402, 320] width 345 height 193
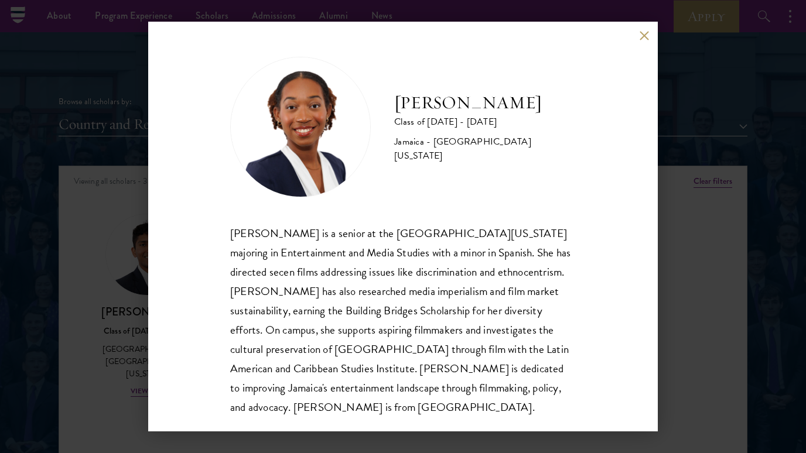
click at [445, 345] on div "[PERSON_NAME] is a senior at the [GEOGRAPHIC_DATA][US_STATE] majoring in Entert…" at bounding box center [402, 320] width 345 height 193
click at [721, 331] on div "[PERSON_NAME] Class of [DATE] - [DATE] [GEOGRAPHIC_DATA] - [GEOGRAPHIC_DATA][US…" at bounding box center [403, 226] width 806 height 453
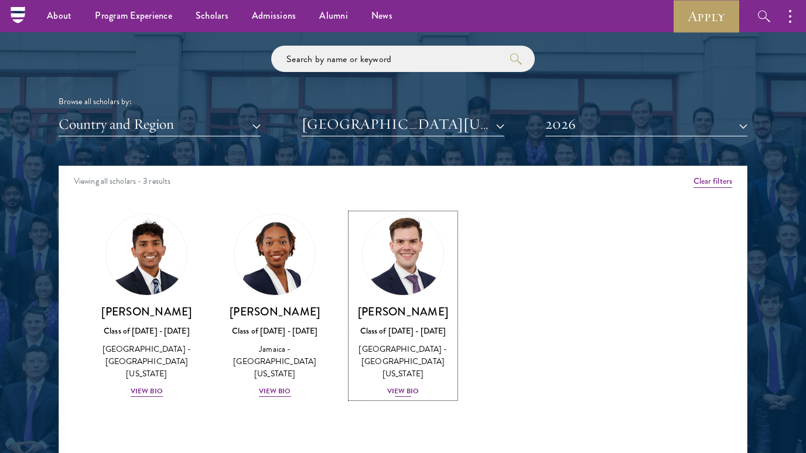
click at [402, 386] on div "View Bio" at bounding box center [403, 391] width 32 height 11
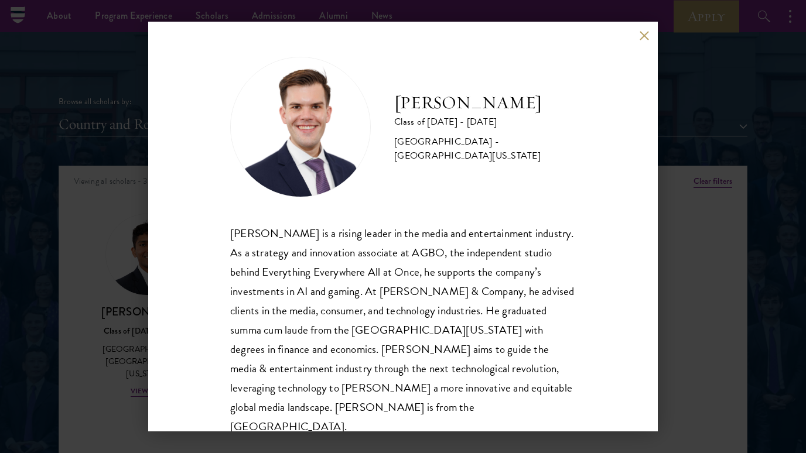
click at [396, 349] on div "[PERSON_NAME] is a rising leader in the media and entertainment industry. As a …" at bounding box center [402, 330] width 345 height 213
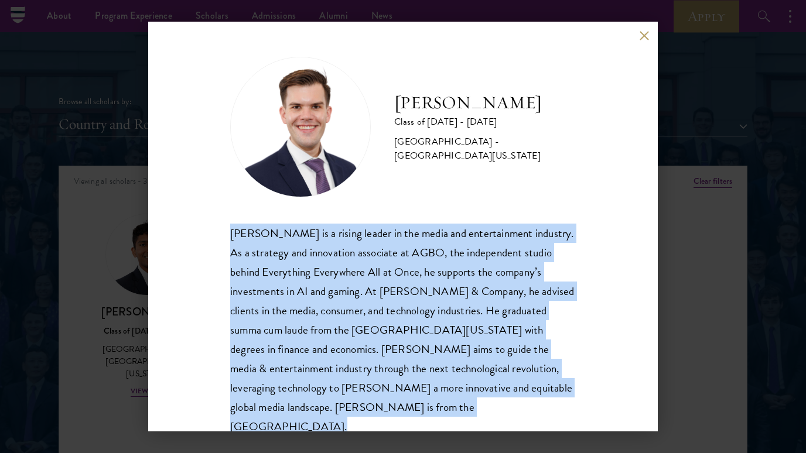
click at [475, 232] on div "[PERSON_NAME] is a rising leader in the media and entertainment industry. As a …" at bounding box center [402, 330] width 345 height 213
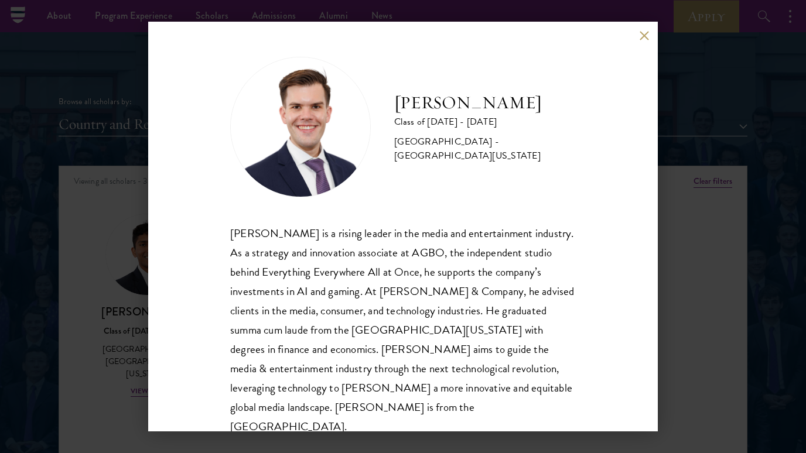
click at [475, 232] on div "[PERSON_NAME] is a rising leader in the media and entertainment industry. As a …" at bounding box center [402, 330] width 345 height 213
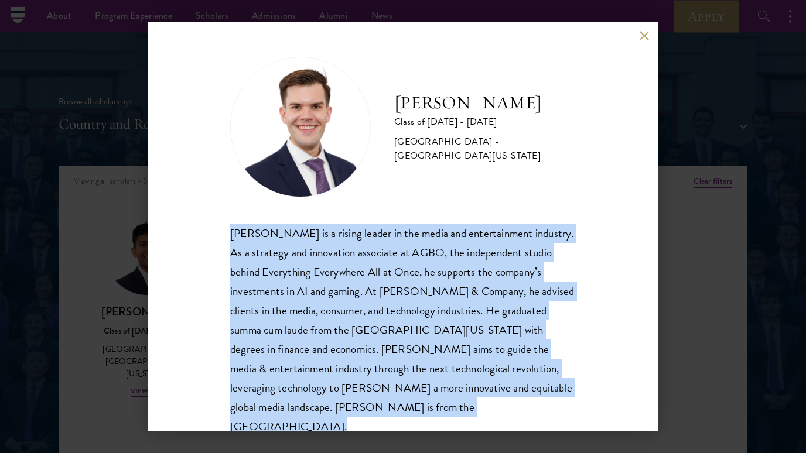
click at [424, 243] on div "[PERSON_NAME] is a rising leader in the media and entertainment industry. As a …" at bounding box center [402, 330] width 345 height 213
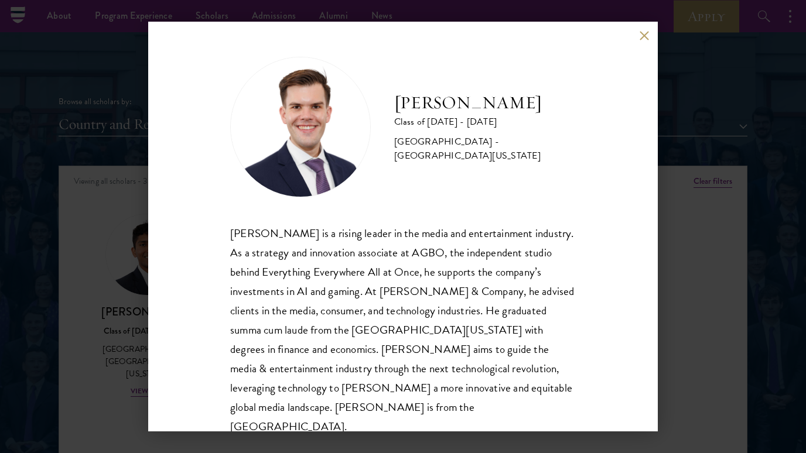
click at [424, 243] on div "[PERSON_NAME] is a rising leader in the media and entertainment industry. As a …" at bounding box center [402, 330] width 345 height 213
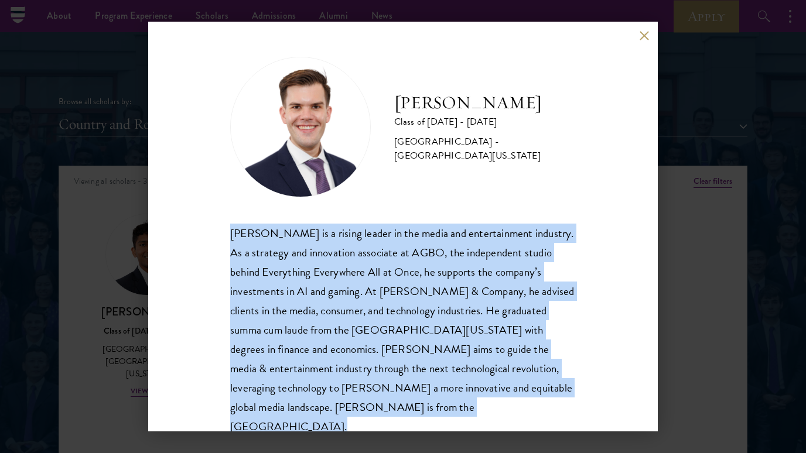
click at [417, 256] on div "[PERSON_NAME] is a rising leader in the media and entertainment industry. As a …" at bounding box center [402, 330] width 345 height 213
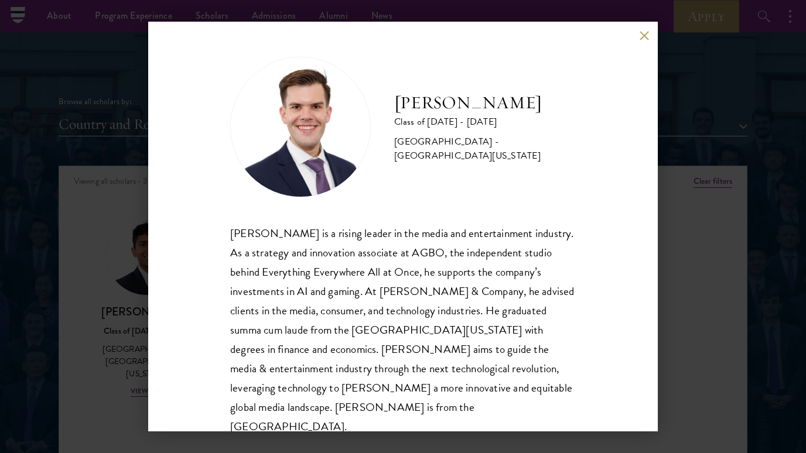
click at [417, 256] on div "[PERSON_NAME] is a rising leader in the media and entertainment industry. As a …" at bounding box center [402, 330] width 345 height 213
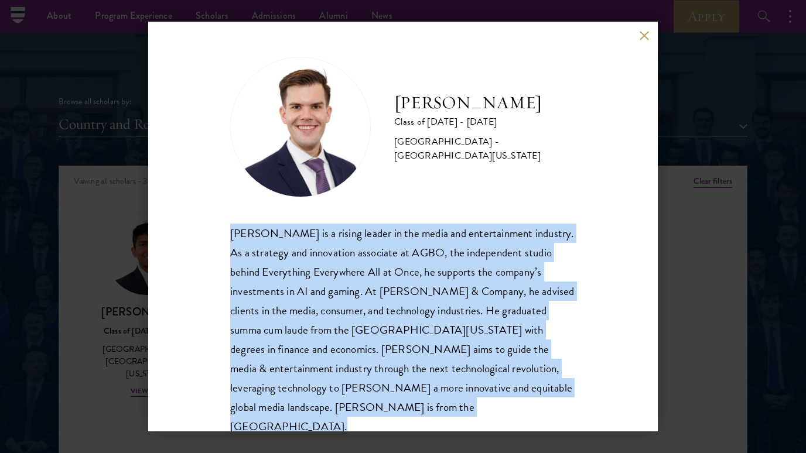
click at [414, 267] on div "[PERSON_NAME] is a rising leader in the media and entertainment industry. As a …" at bounding box center [402, 330] width 345 height 213
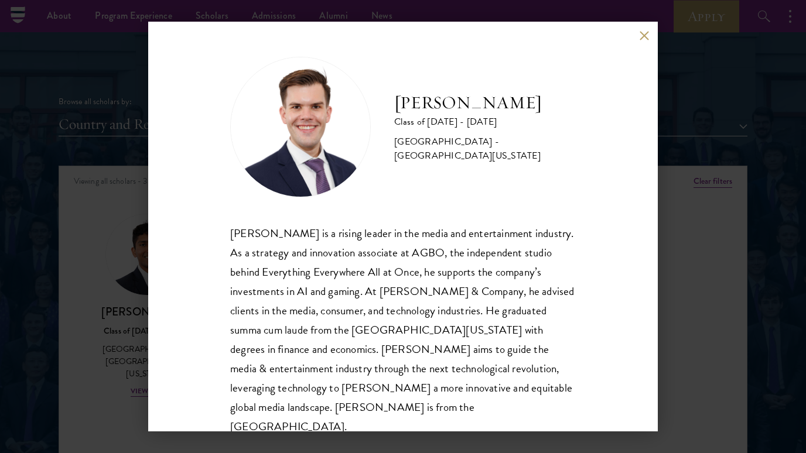
click at [414, 267] on div "[PERSON_NAME] is a rising leader in the media and entertainment industry. As a …" at bounding box center [402, 330] width 345 height 213
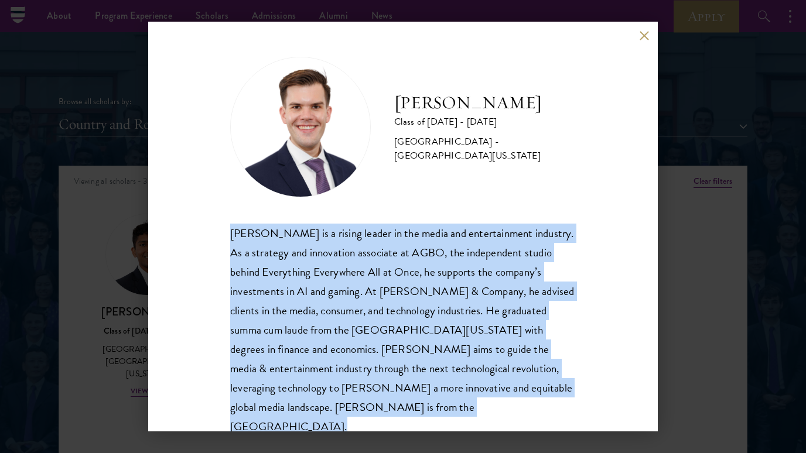
click at [409, 289] on div "[PERSON_NAME] is a rising leader in the media and entertainment industry. As a …" at bounding box center [402, 330] width 345 height 213
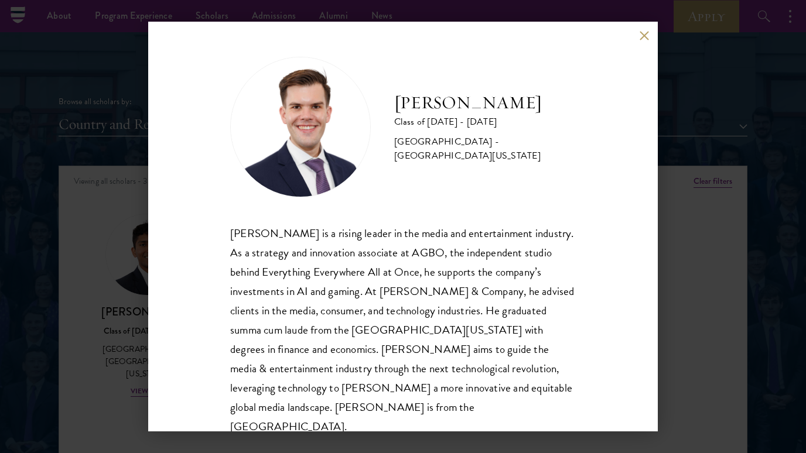
click at [409, 289] on div "[PERSON_NAME] is a rising leader in the media and entertainment industry. As a …" at bounding box center [402, 330] width 345 height 213
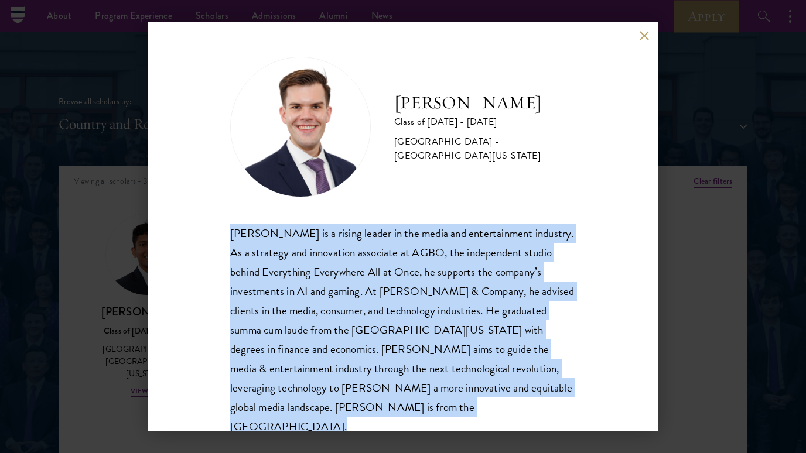
click at [399, 294] on div "[PERSON_NAME] is a rising leader in the media and entertainment industry. As a …" at bounding box center [402, 330] width 345 height 213
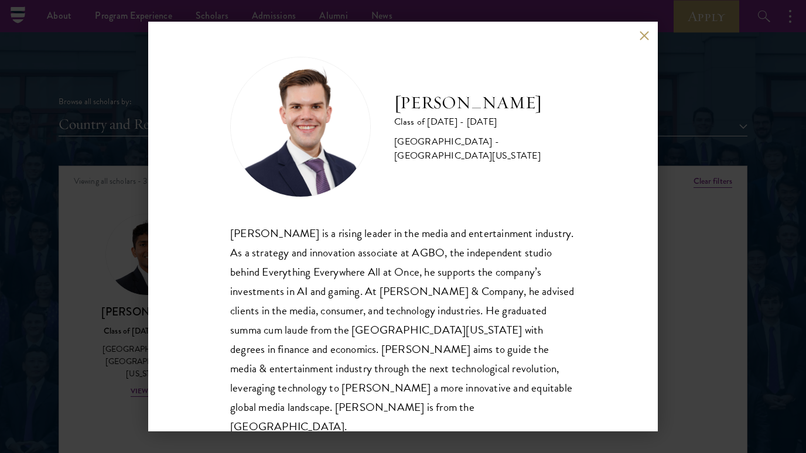
click at [399, 294] on div "[PERSON_NAME] is a rising leader in the media and entertainment industry. As a …" at bounding box center [402, 330] width 345 height 213
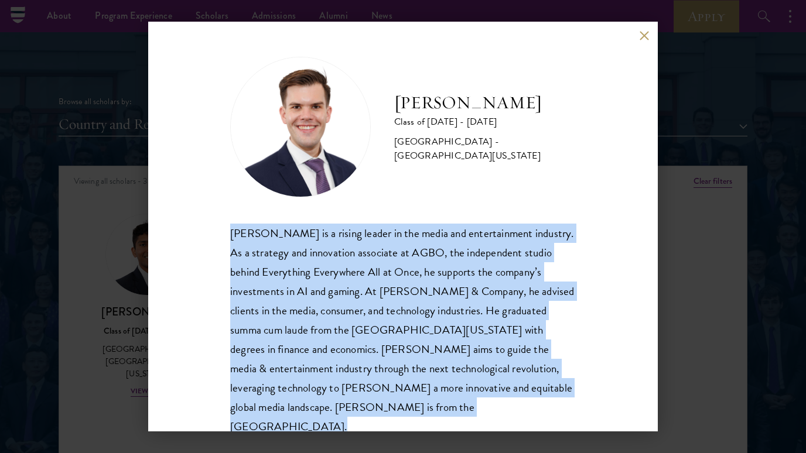
click at [389, 300] on div "[PERSON_NAME] is a rising leader in the media and entertainment industry. As a …" at bounding box center [402, 330] width 345 height 213
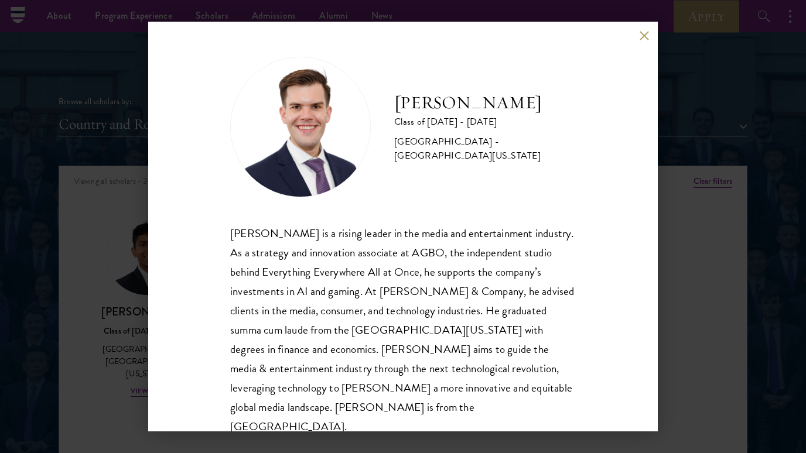
click at [389, 300] on div "[PERSON_NAME] is a rising leader in the media and entertainment industry. As a …" at bounding box center [402, 330] width 345 height 213
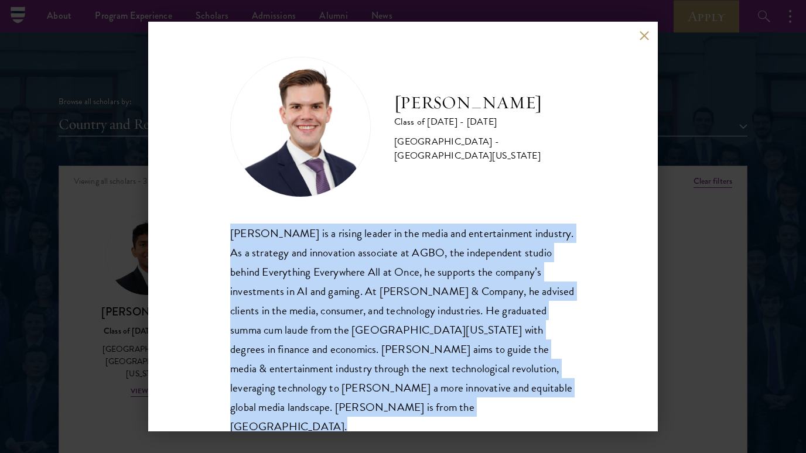
click at [378, 310] on div "[PERSON_NAME] is a rising leader in the media and entertainment industry. As a …" at bounding box center [402, 330] width 345 height 213
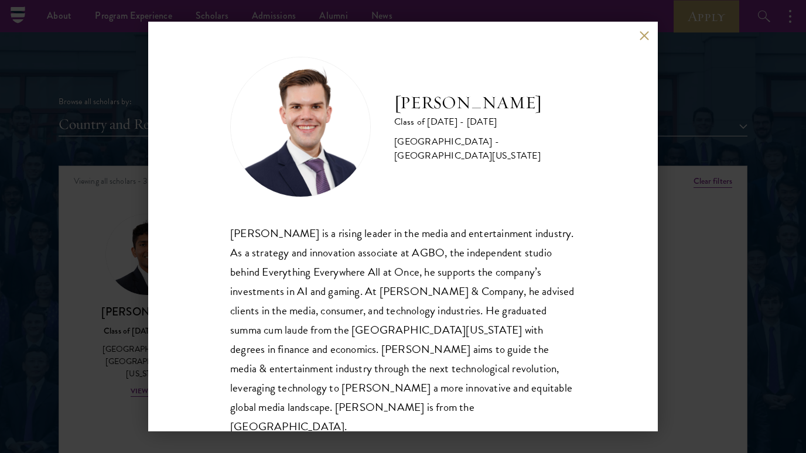
click at [378, 310] on div "[PERSON_NAME] is a rising leader in the media and entertainment industry. As a …" at bounding box center [402, 330] width 345 height 213
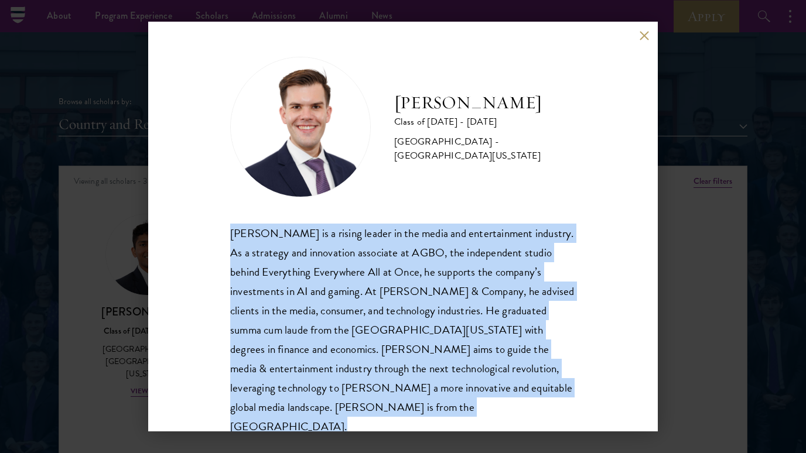
click at [395, 311] on div "[PERSON_NAME] is a rising leader in the media and entertainment industry. As a …" at bounding box center [402, 330] width 345 height 213
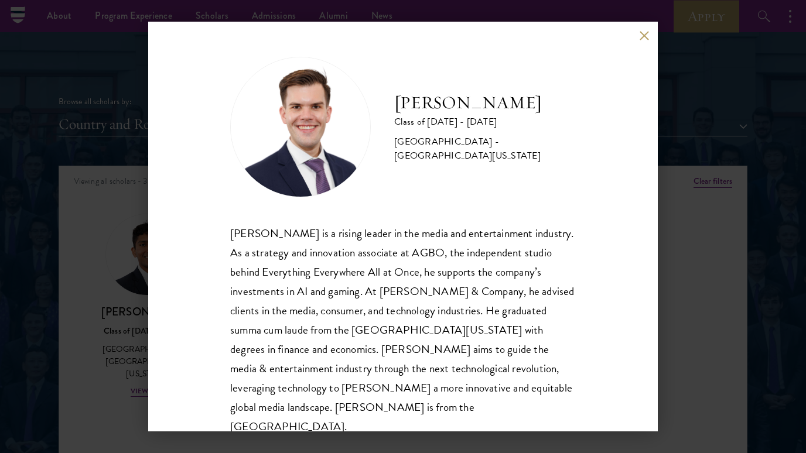
click at [395, 311] on div "[PERSON_NAME] is a rising leader in the media and entertainment industry. As a …" at bounding box center [402, 330] width 345 height 213
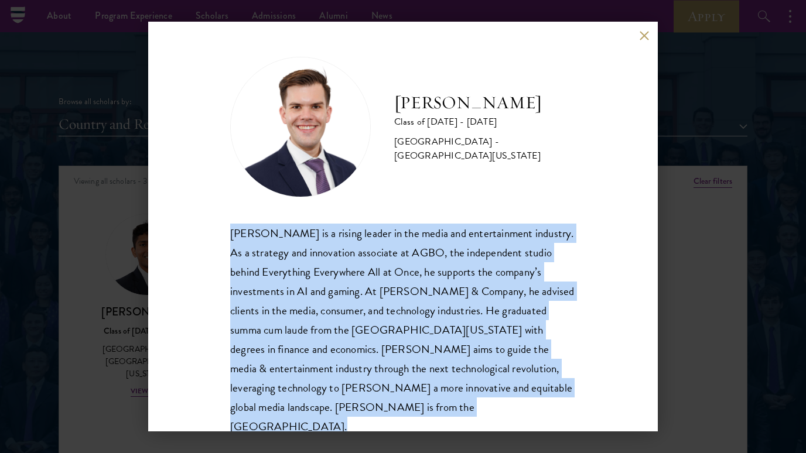
click at [404, 311] on div "[PERSON_NAME] is a rising leader in the media and entertainment industry. As a …" at bounding box center [402, 330] width 345 height 213
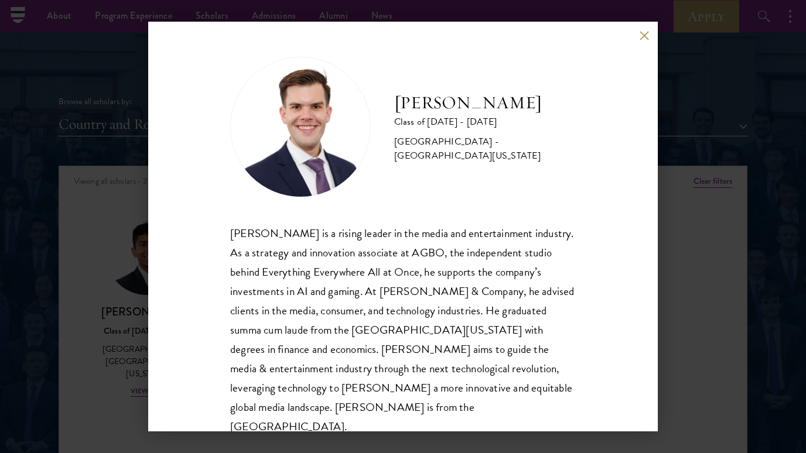
click at [404, 311] on div "[PERSON_NAME] is a rising leader in the media and entertainment industry. As a …" at bounding box center [402, 330] width 345 height 213
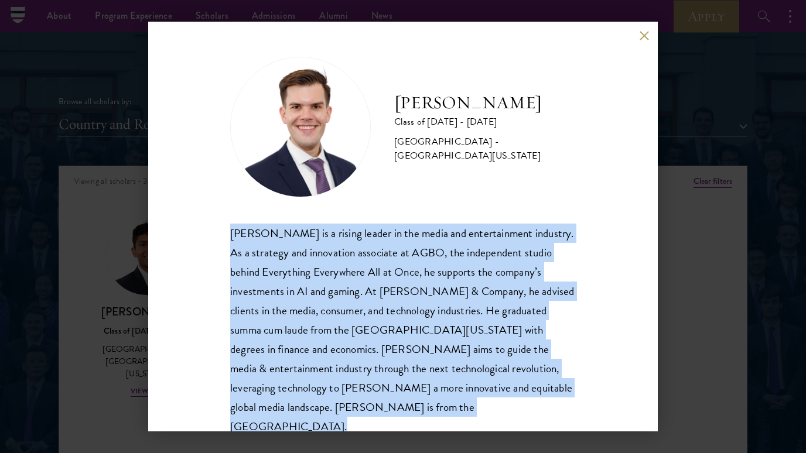
click at [396, 318] on div "[PERSON_NAME] is a rising leader in the media and entertainment industry. As a …" at bounding box center [402, 330] width 345 height 213
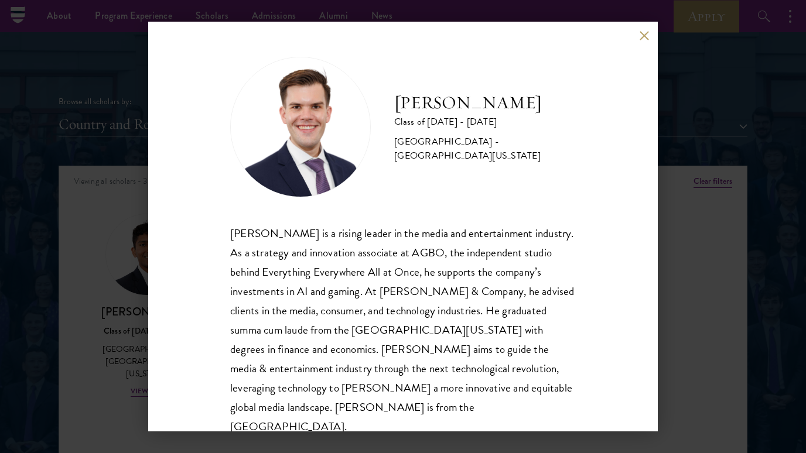
click at [396, 318] on div "[PERSON_NAME] is a rising leader in the media and entertainment industry. As a …" at bounding box center [402, 330] width 345 height 213
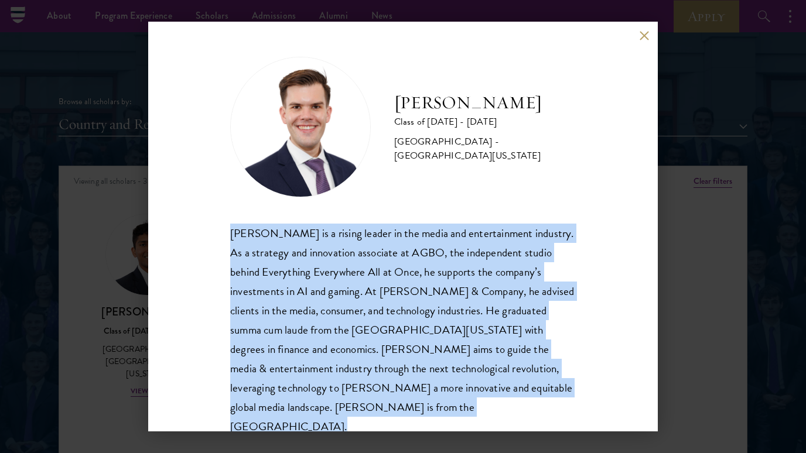
click at [420, 332] on div "[PERSON_NAME] is a rising leader in the media and entertainment industry. As a …" at bounding box center [402, 330] width 345 height 213
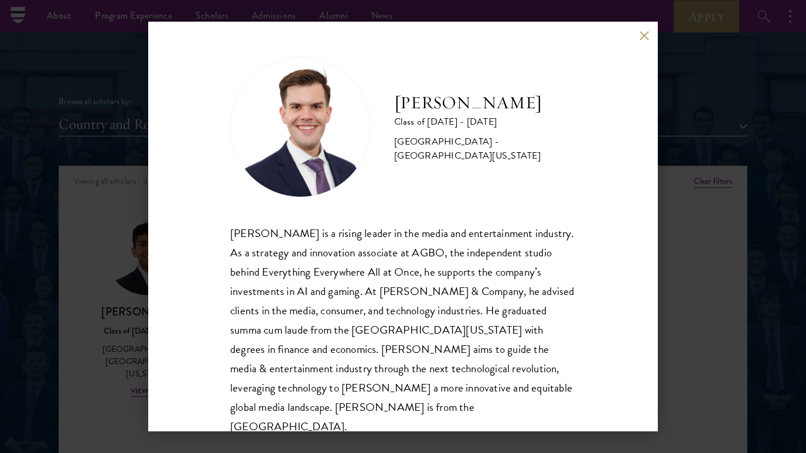
click at [420, 332] on div "[PERSON_NAME] is a rising leader in the media and entertainment industry. As a …" at bounding box center [402, 330] width 345 height 213
click at [724, 348] on div "[PERSON_NAME] Class of [DATE] - [DATE] [GEOGRAPHIC_DATA] - [GEOGRAPHIC_DATA][US…" at bounding box center [403, 226] width 806 height 453
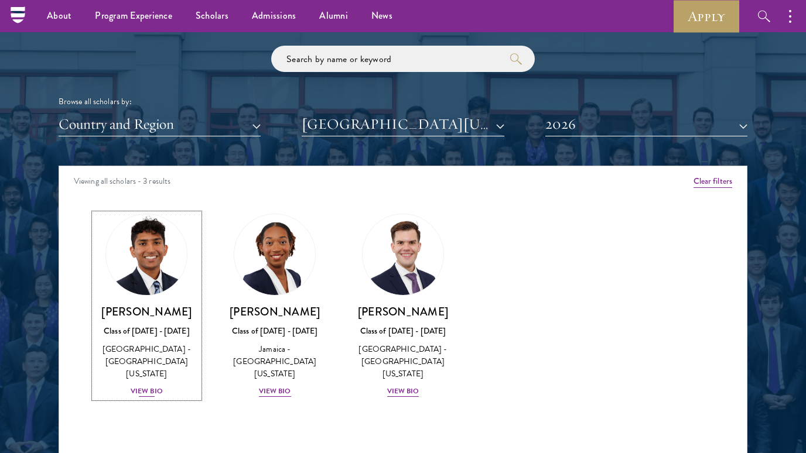
click at [153, 386] on div "View Bio" at bounding box center [147, 391] width 32 height 11
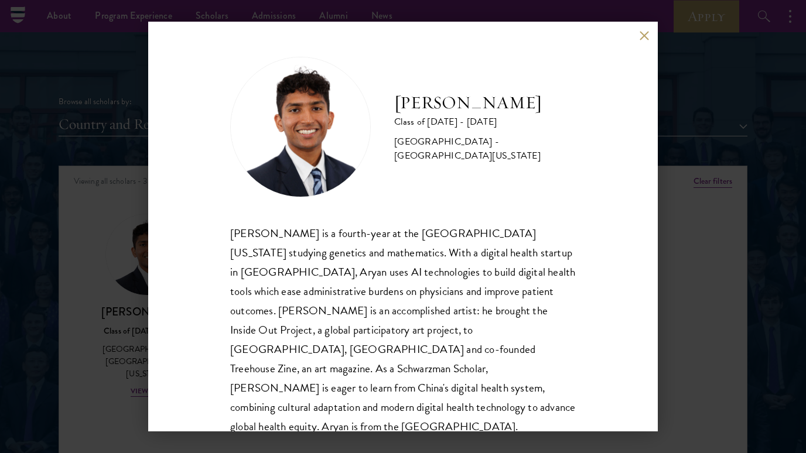
click at [406, 301] on div "[PERSON_NAME] is a fourth-year at the [GEOGRAPHIC_DATA][US_STATE] studying gene…" at bounding box center [402, 330] width 345 height 213
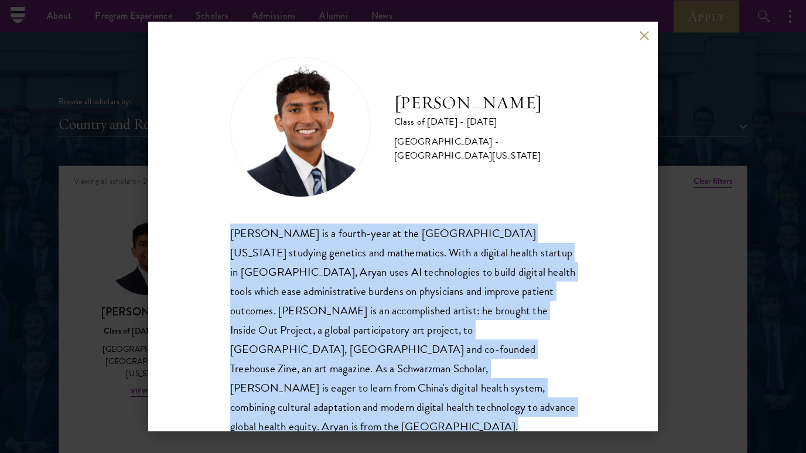
copy body "[PERSON_NAME] is a fourth-year at the [GEOGRAPHIC_DATA][US_STATE] studying gene…"
